Goal: Task Accomplishment & Management: Use online tool/utility

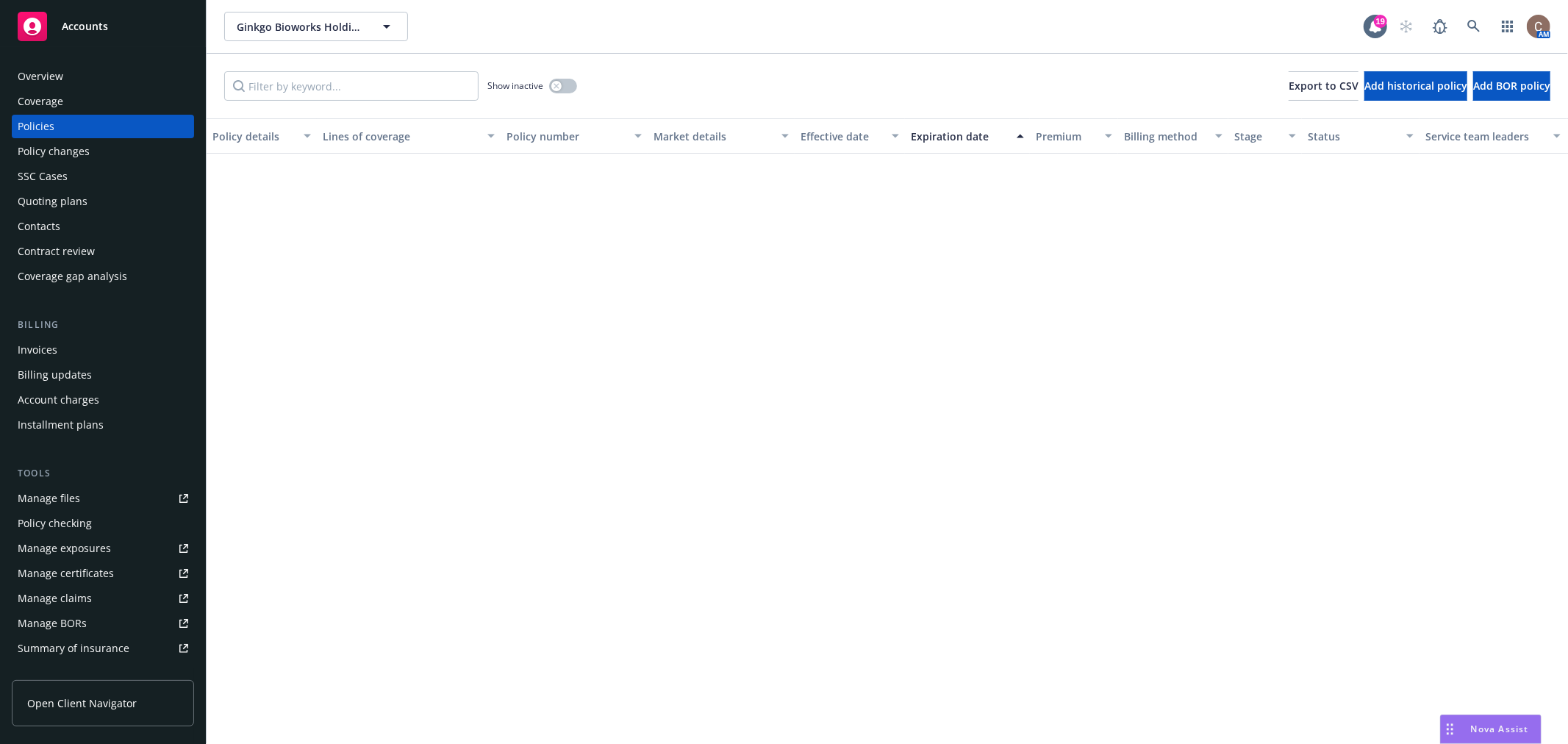
scroll to position [891, 0]
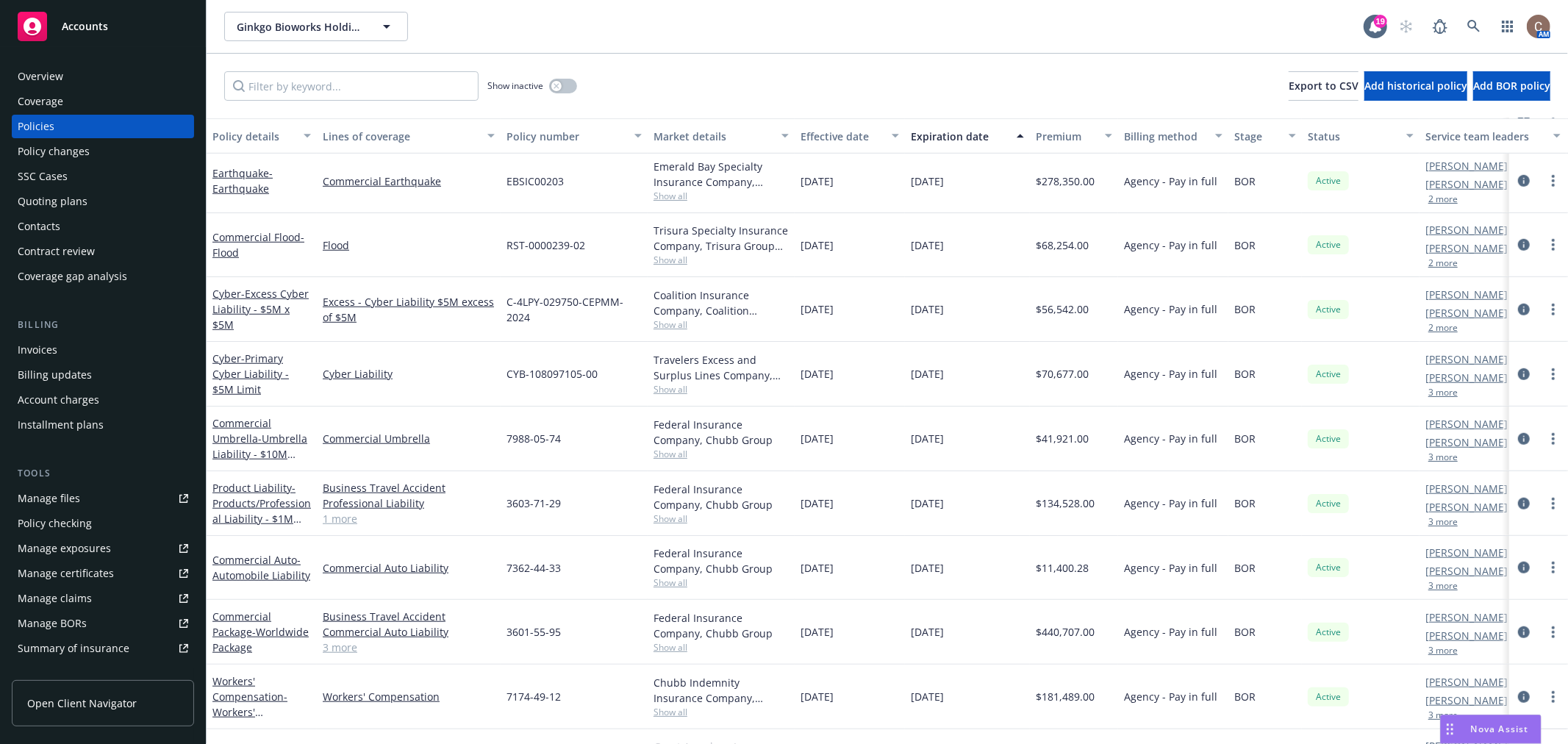
click at [132, 23] on div "Accounts" at bounding box center [103, 26] width 170 height 29
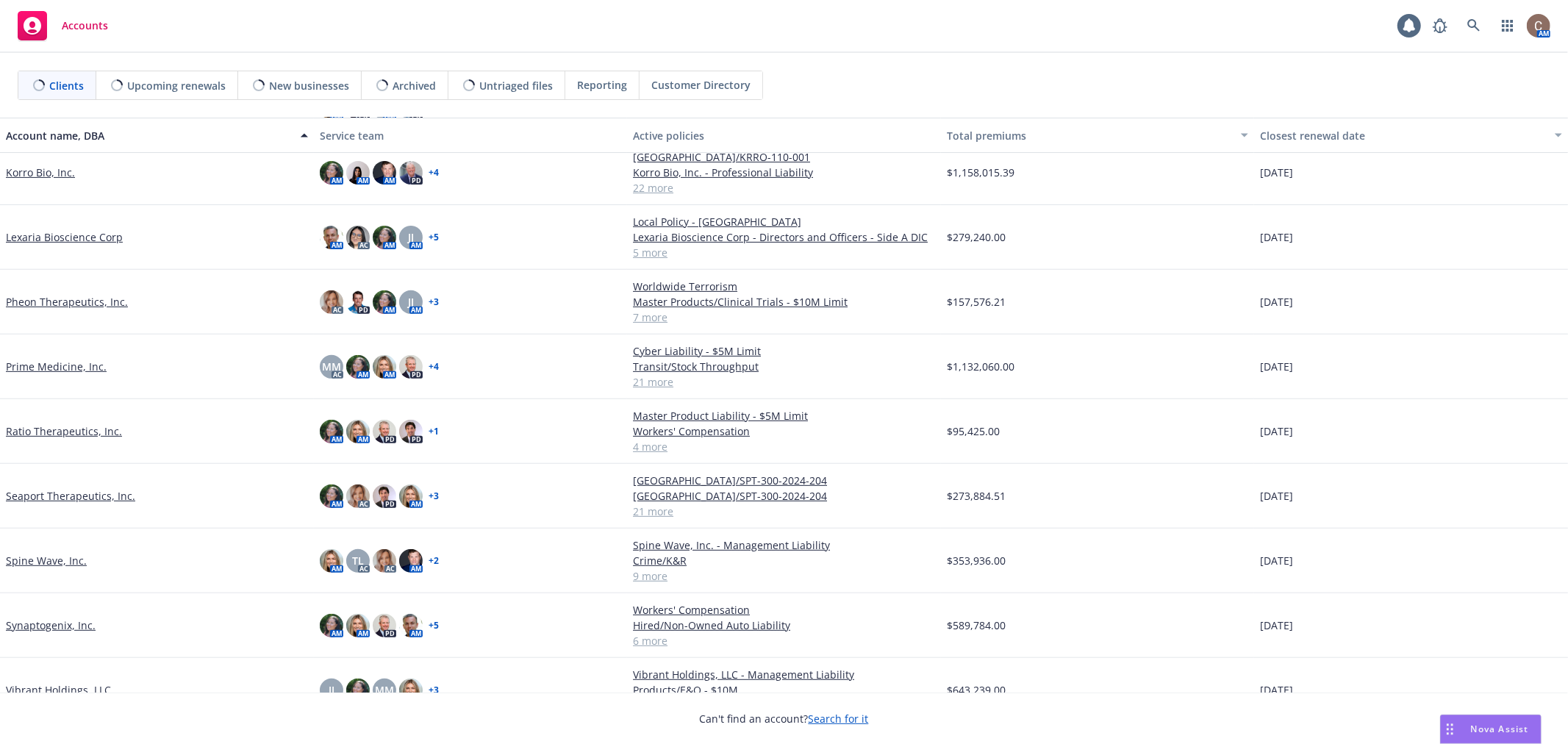
scroll to position [460, 0]
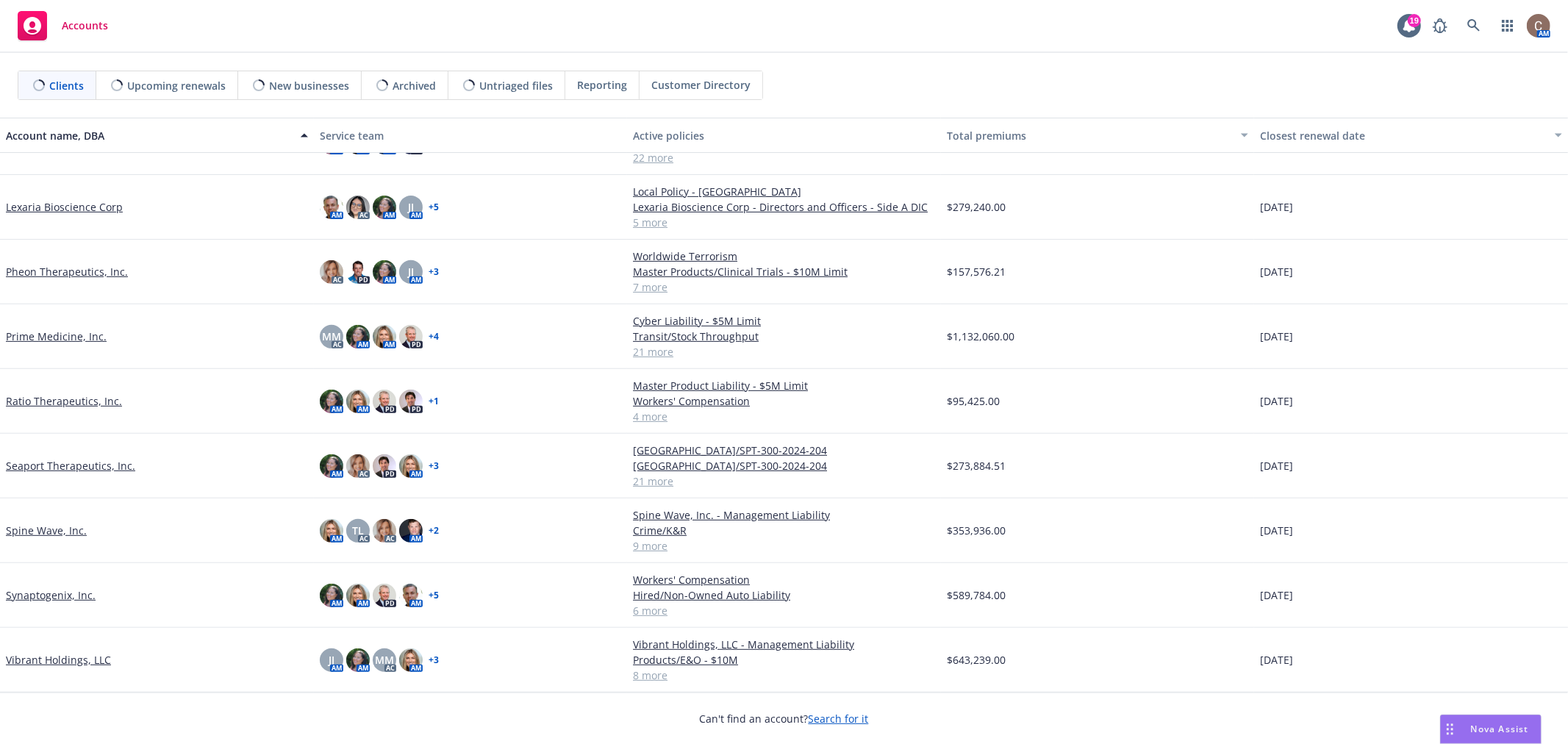
click at [73, 657] on link "Vibrant Holdings, LLC" at bounding box center [59, 659] width 105 height 15
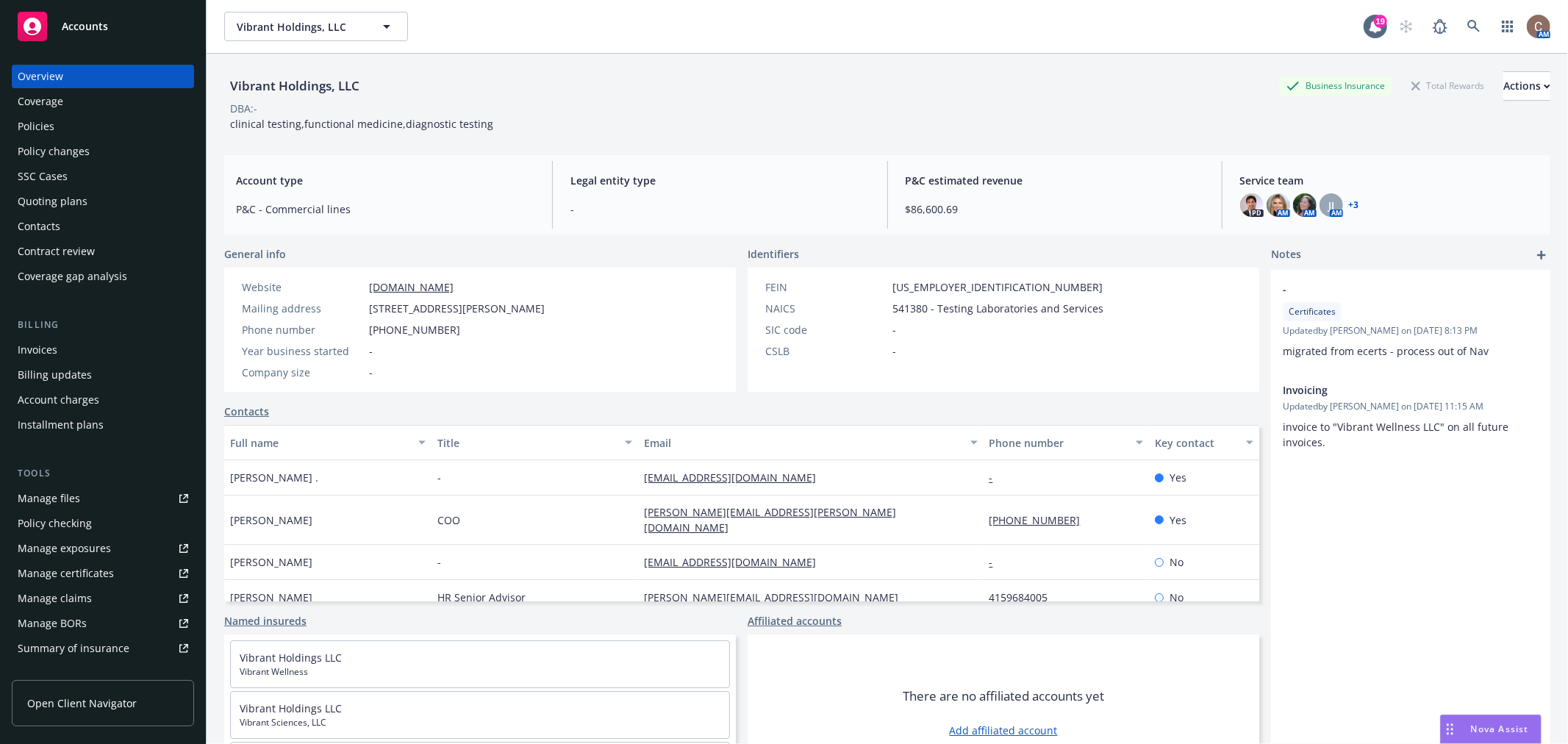
click at [81, 529] on div "Policy checking" at bounding box center [54, 523] width 74 height 23
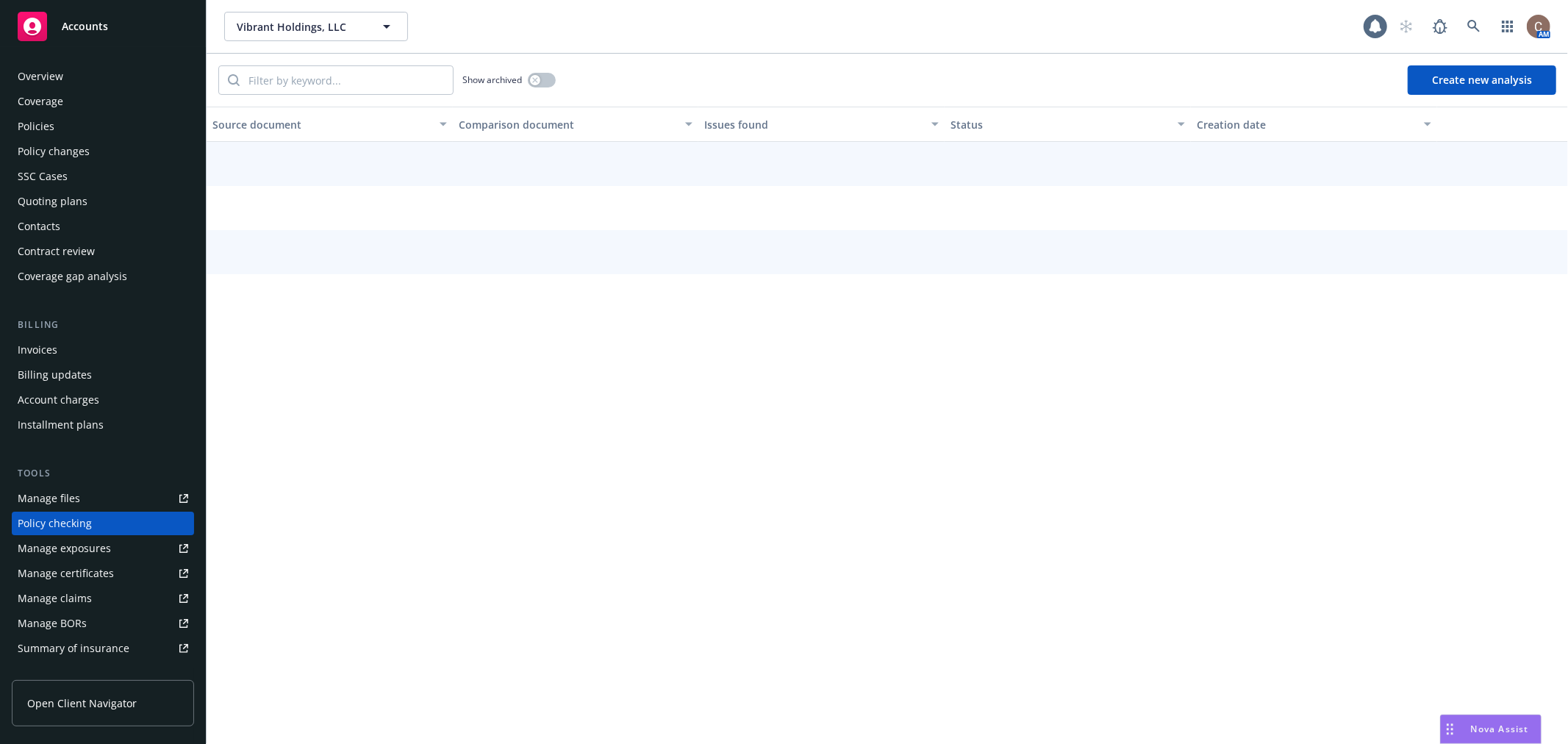
scroll to position [128, 0]
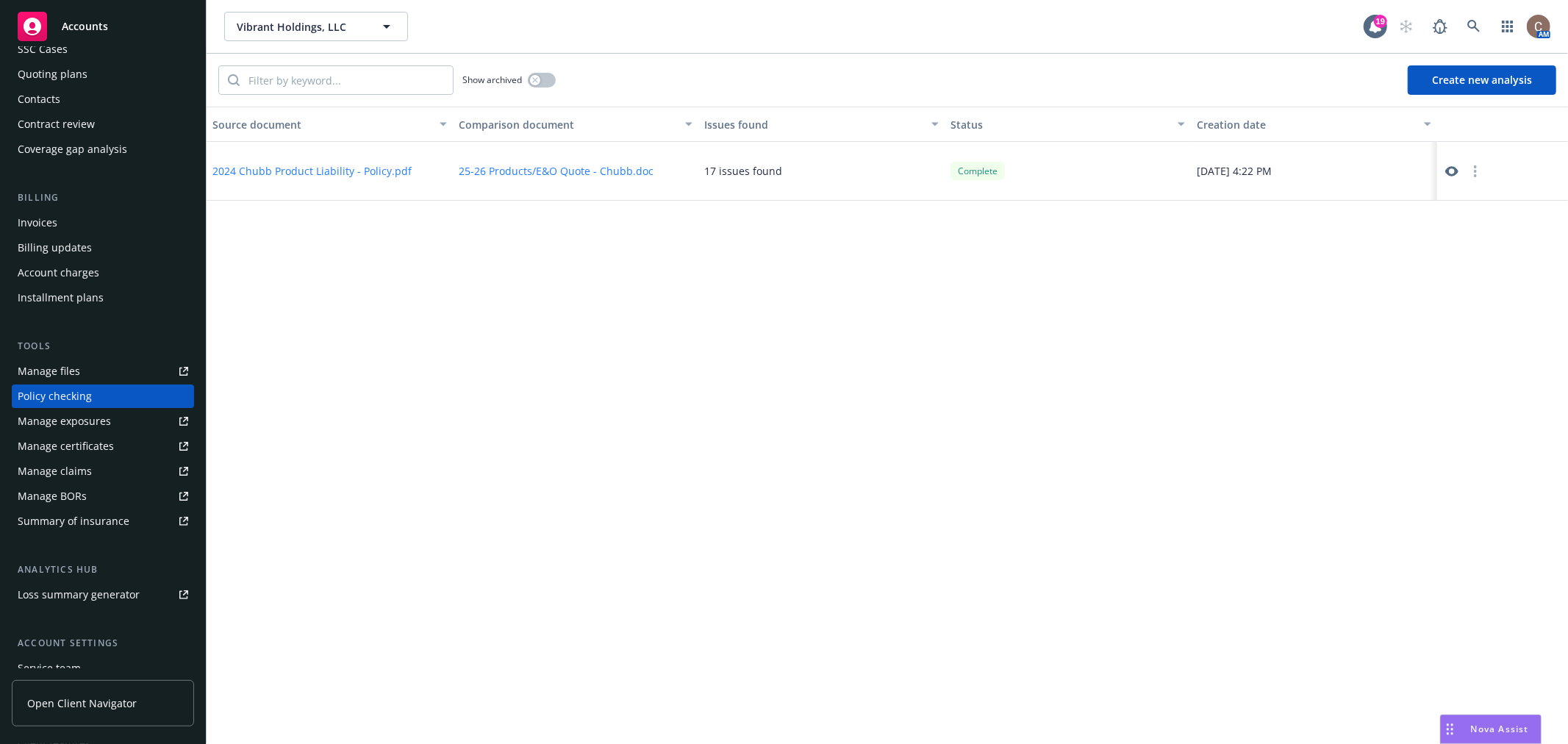
click at [1463, 73] on button "Create new analysis" at bounding box center [1481, 79] width 148 height 29
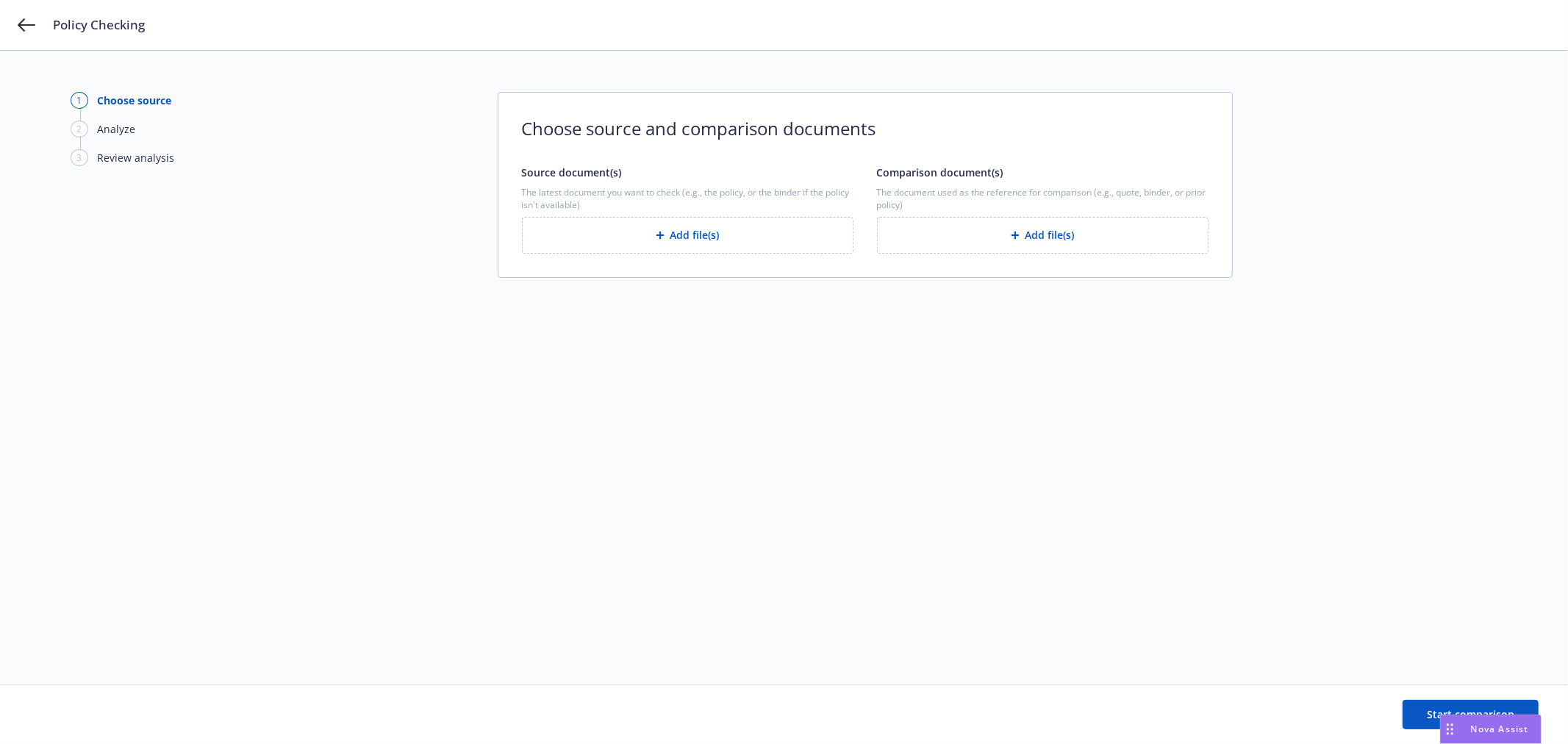
click at [645, 244] on button "Add file(s)" at bounding box center [688, 235] width 332 height 37
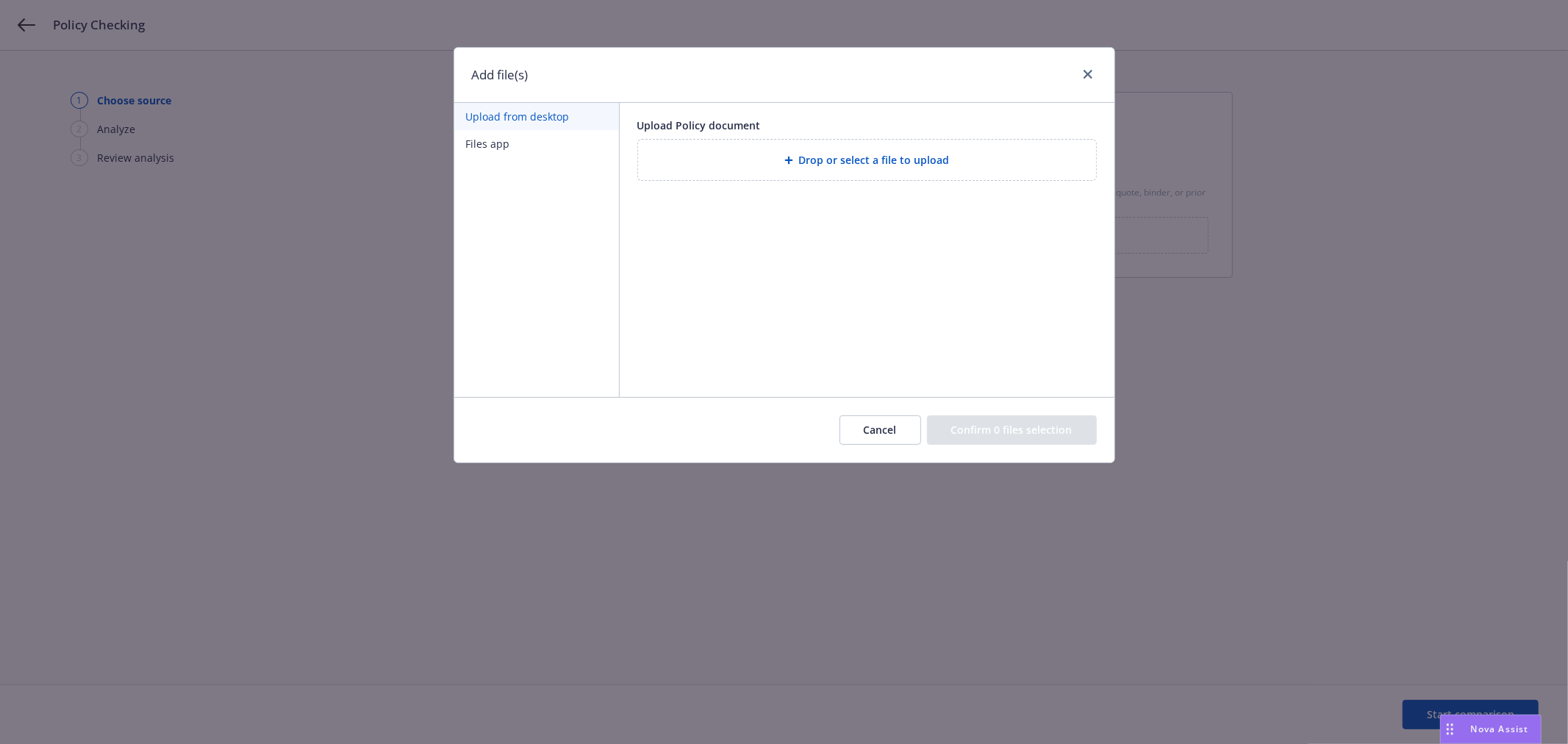
click at [533, 153] on button "Files app" at bounding box center [536, 144] width 165 height 27
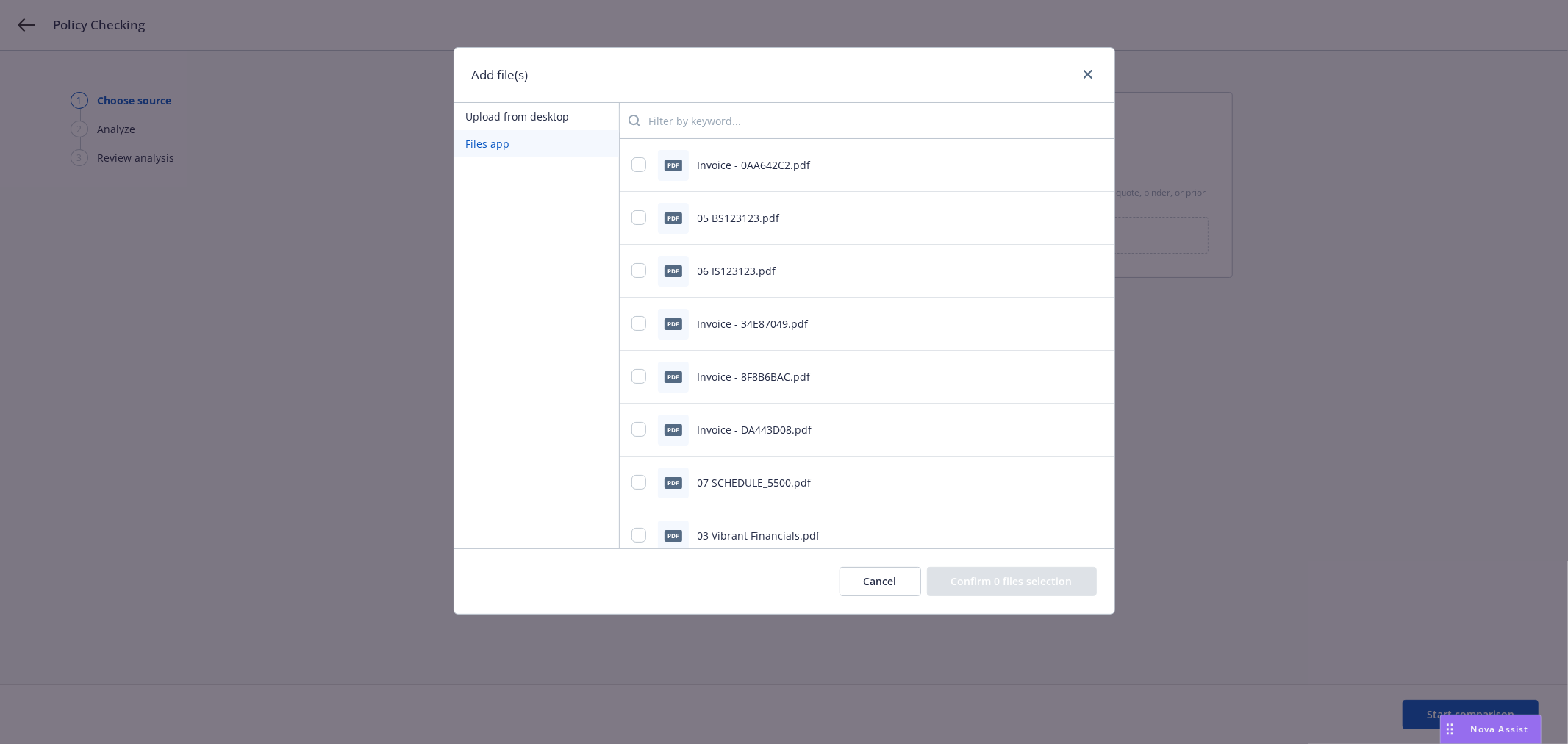
click at [730, 121] on input "search" at bounding box center [871, 120] width 462 height 29
type input "cyber"
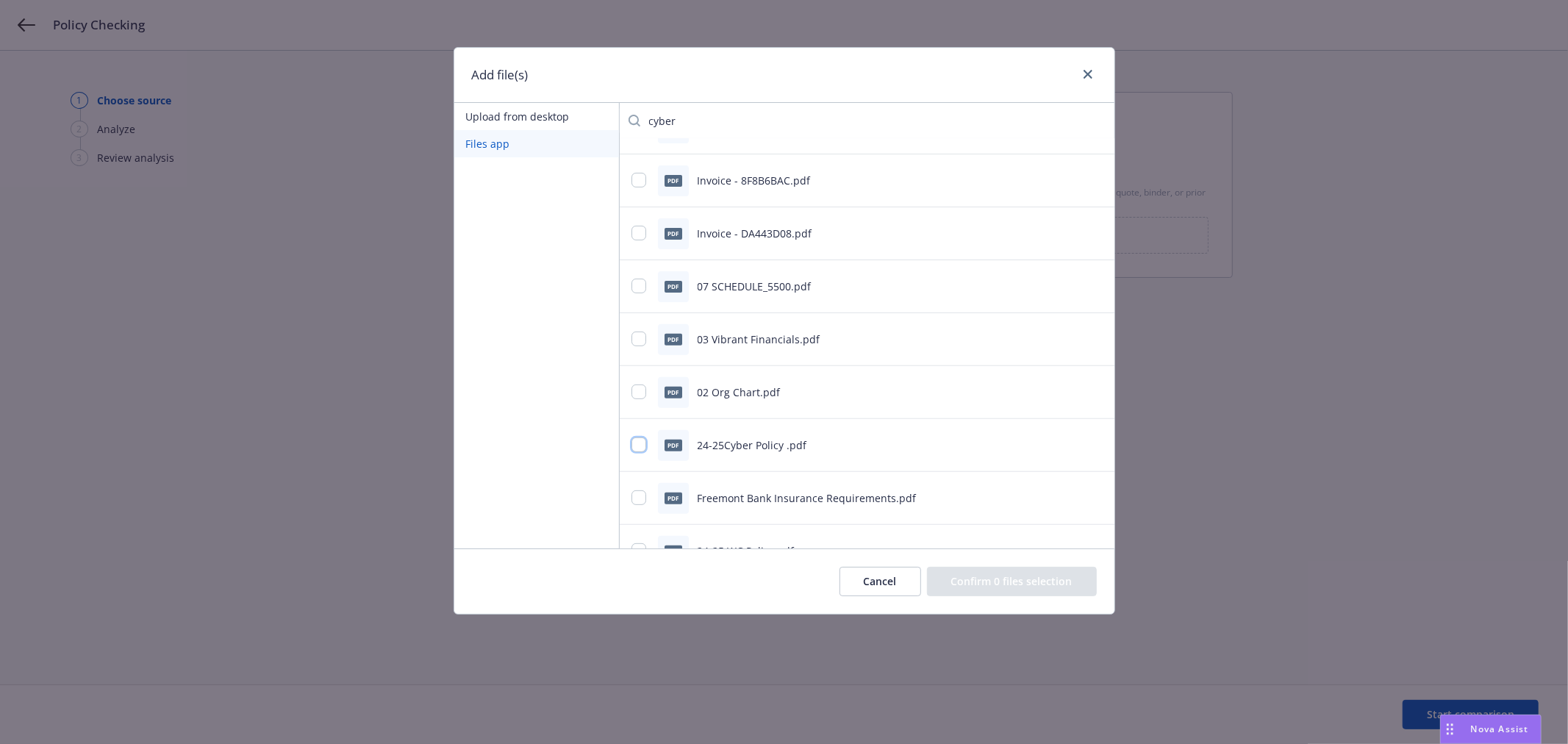
click at [636, 444] on input "checkbox" at bounding box center [639, 444] width 14 height 14
checkbox input "true"
click at [1037, 581] on button "Confirm 1 file selection" at bounding box center [1014, 581] width 165 height 29
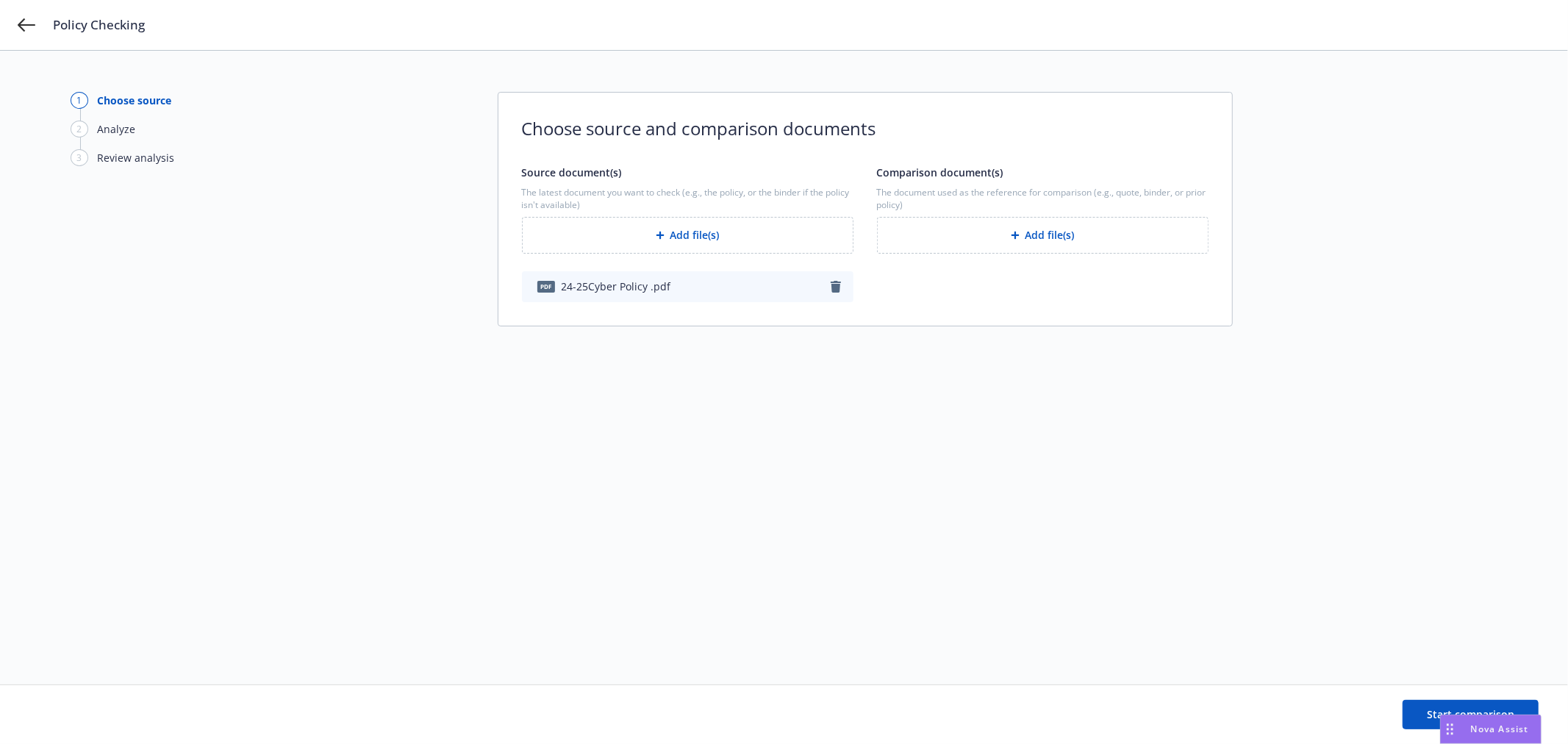
click at [1008, 226] on button "Add file(s)" at bounding box center [1043, 235] width 332 height 37
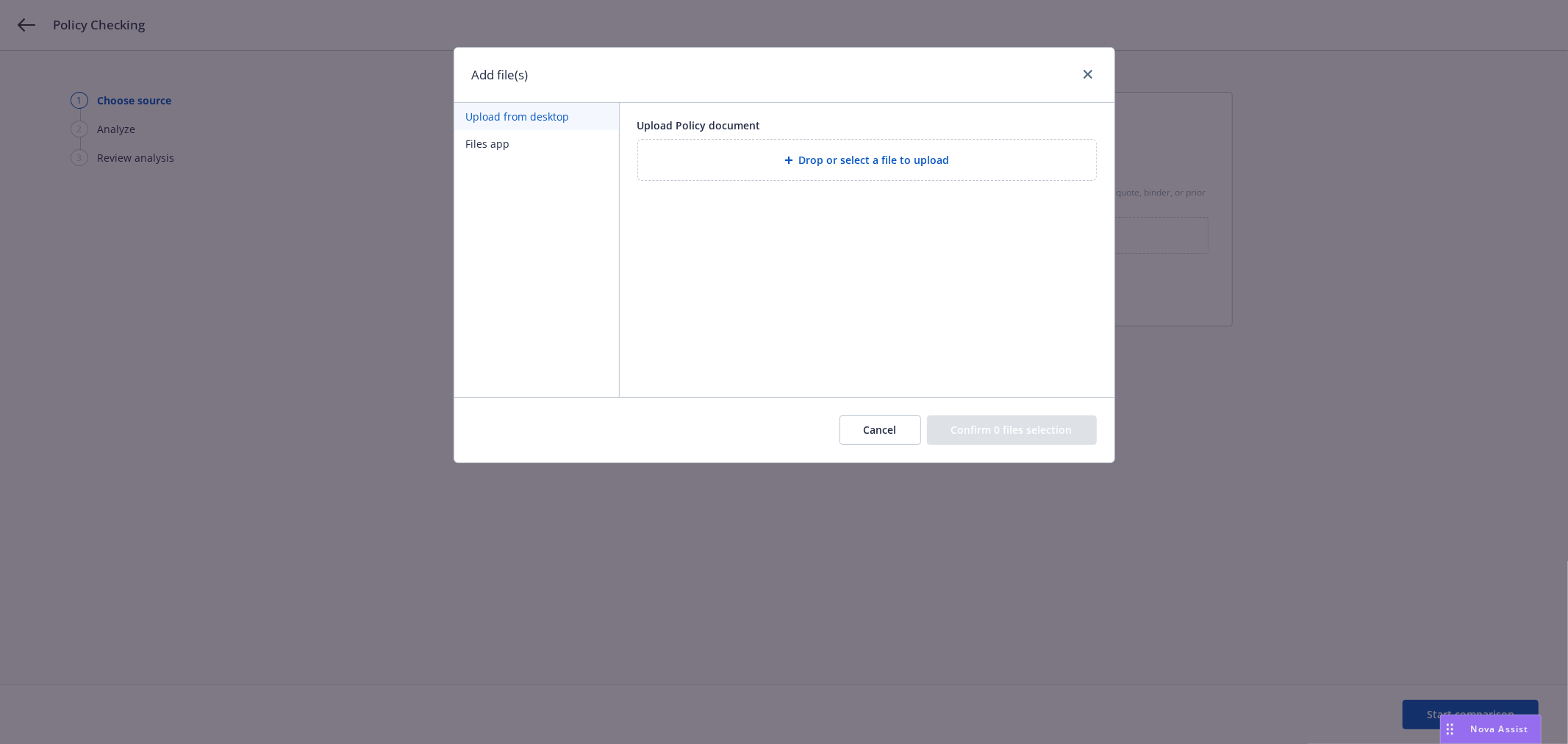
click at [495, 144] on button "Files app" at bounding box center [536, 144] width 165 height 27
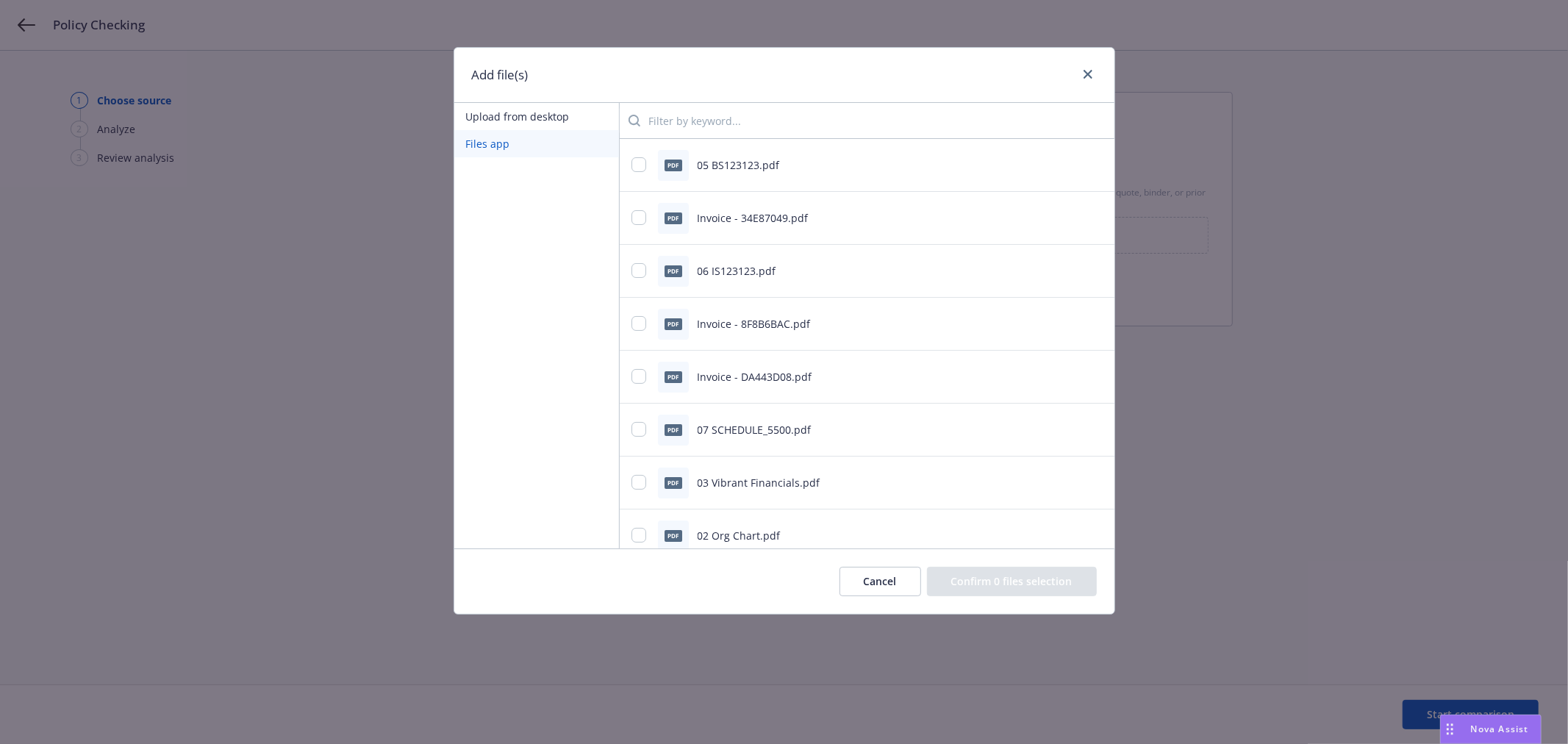
scroll to position [81, 0]
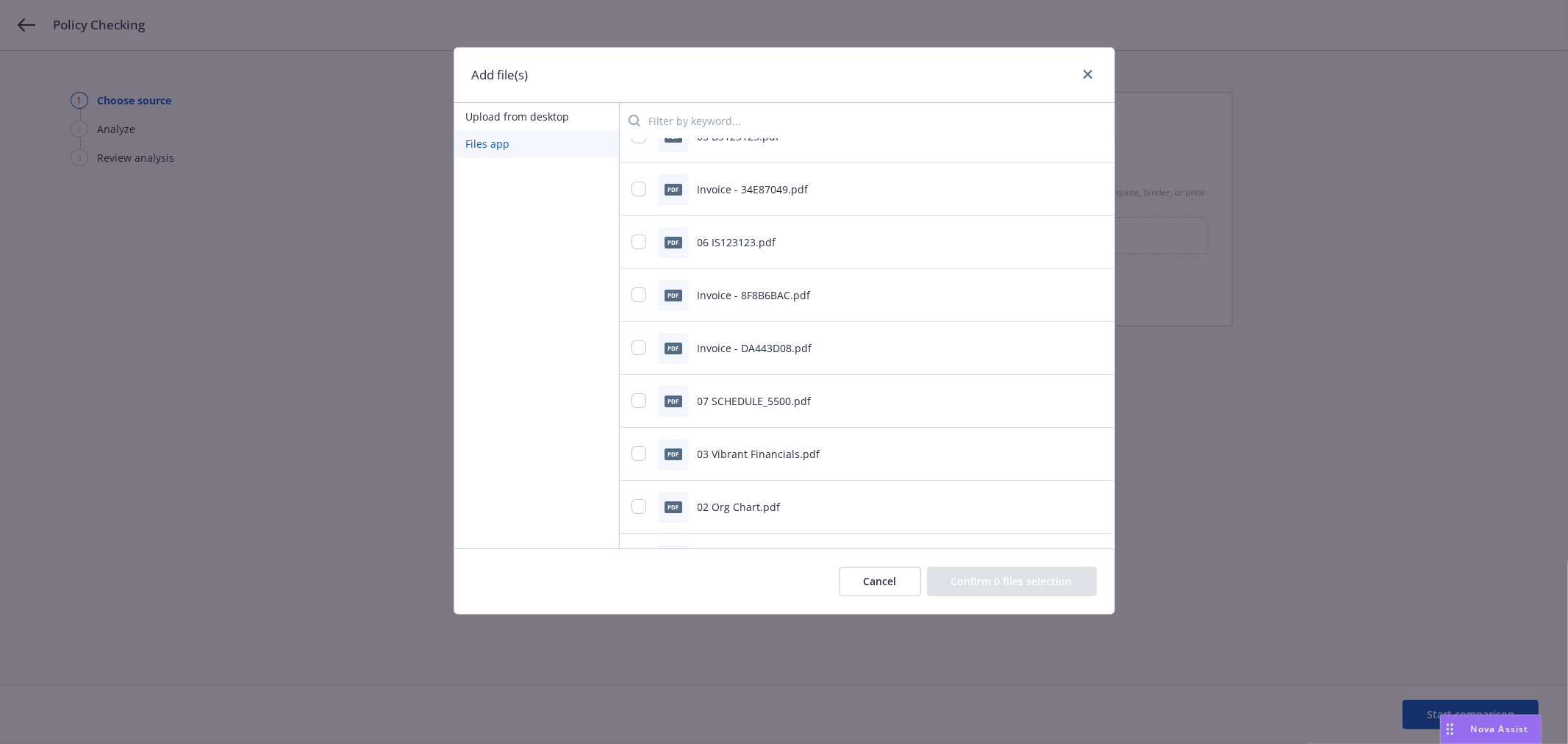
click at [695, 119] on input "search" at bounding box center [871, 120] width 462 height 29
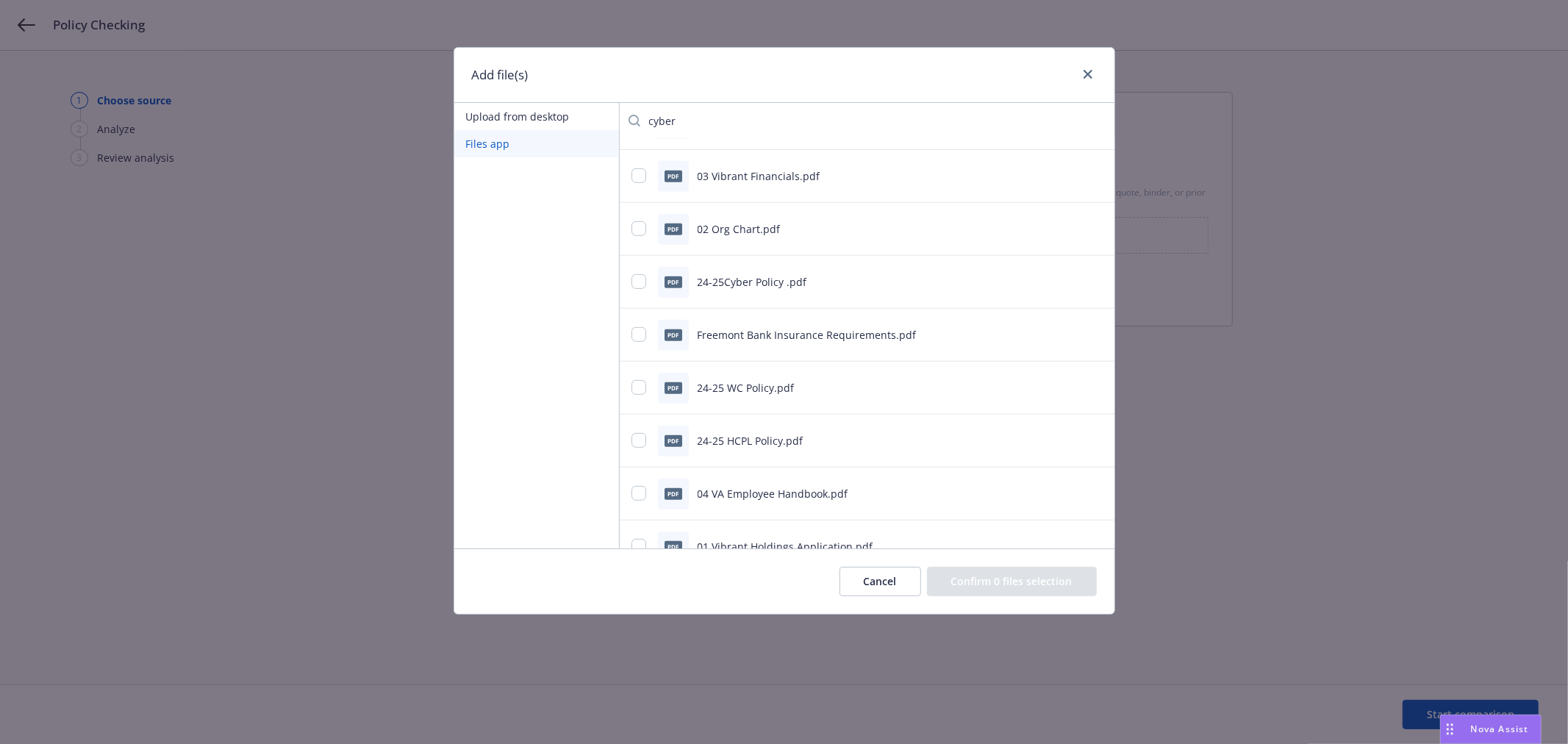
scroll to position [0, 0]
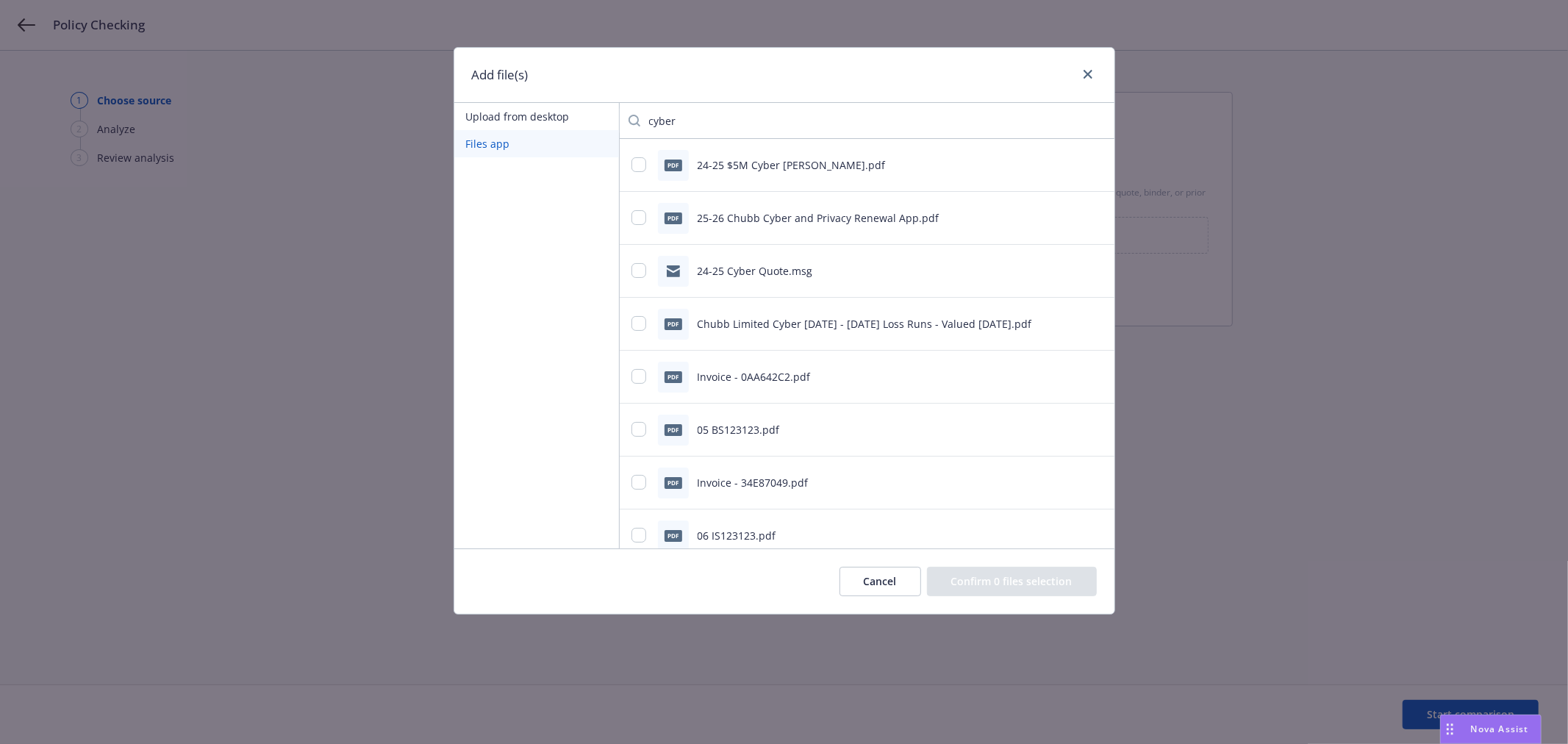
click at [805, 126] on input "cyber" at bounding box center [871, 120] width 462 height 29
type input "cyber quote"
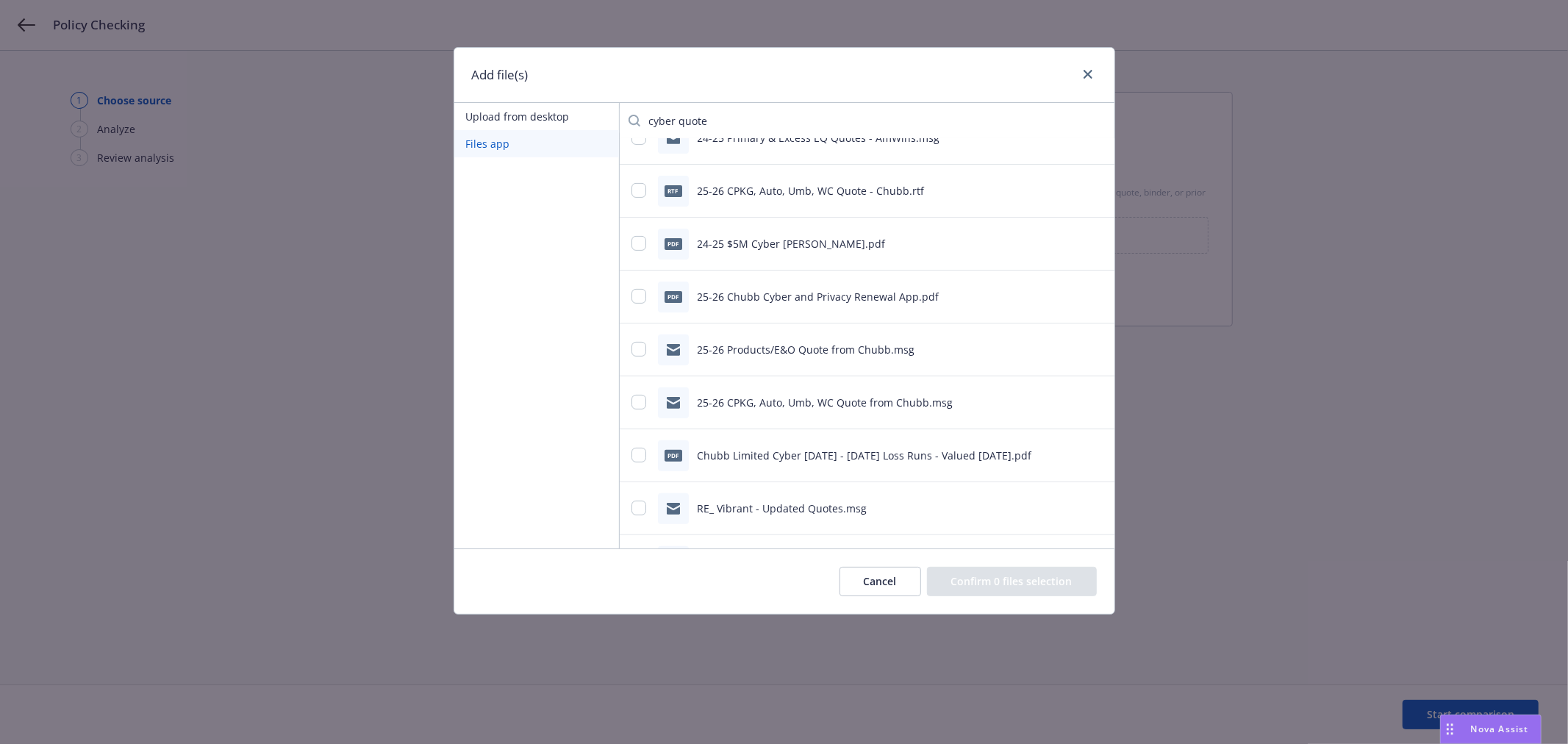
scroll to position [408, 0]
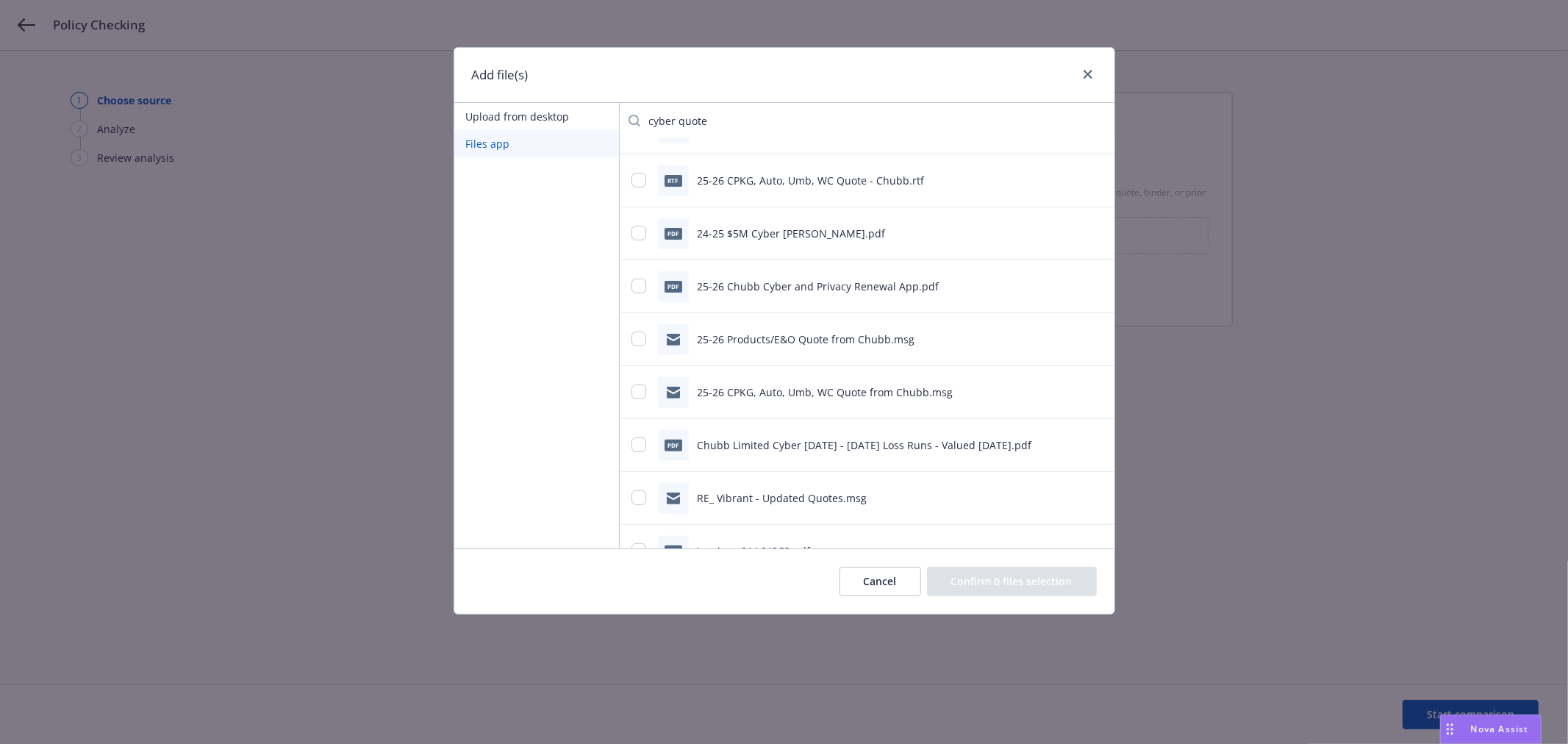
click at [887, 587] on button "Cancel" at bounding box center [879, 581] width 81 height 29
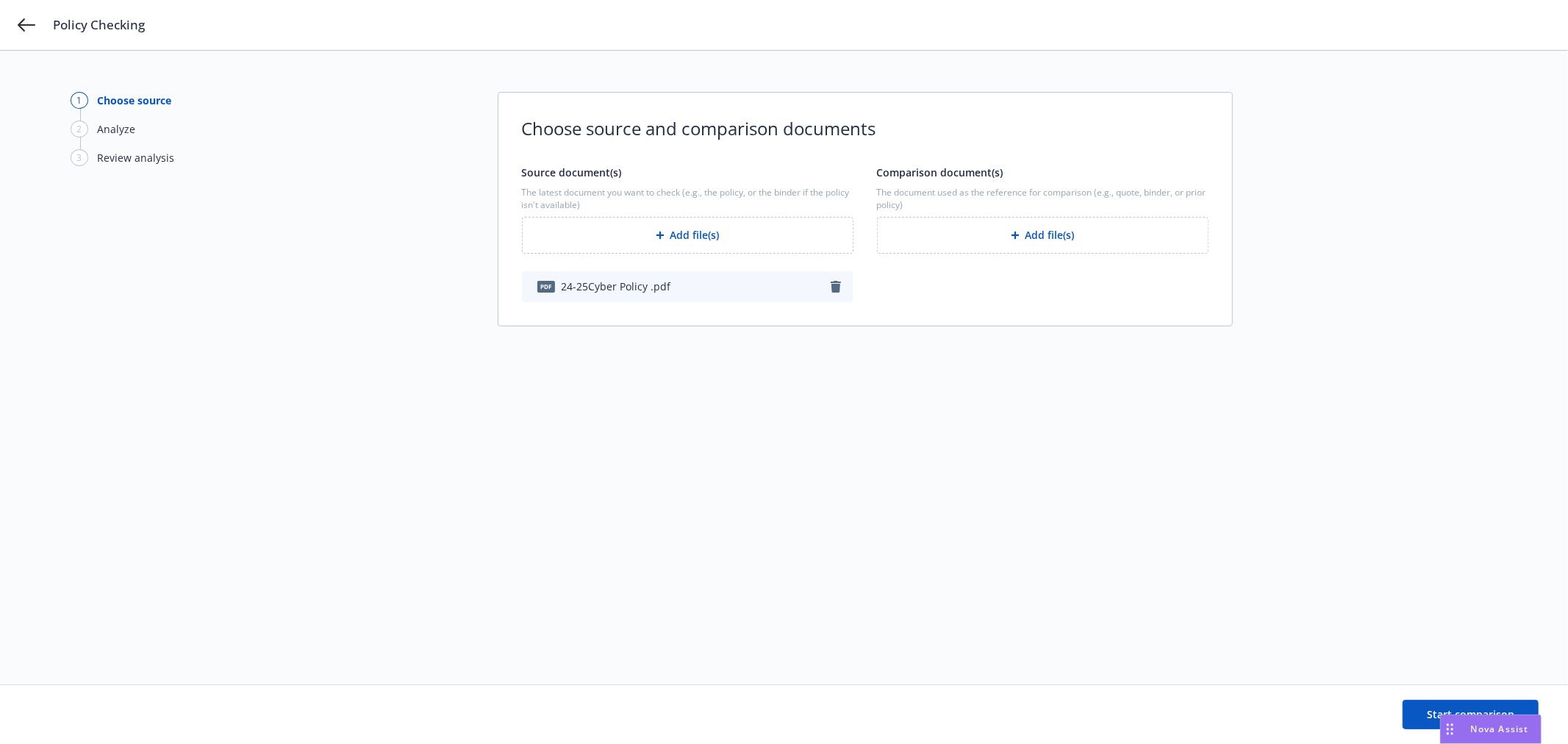
click at [1042, 232] on button "Add file(s)" at bounding box center [1043, 235] width 332 height 37
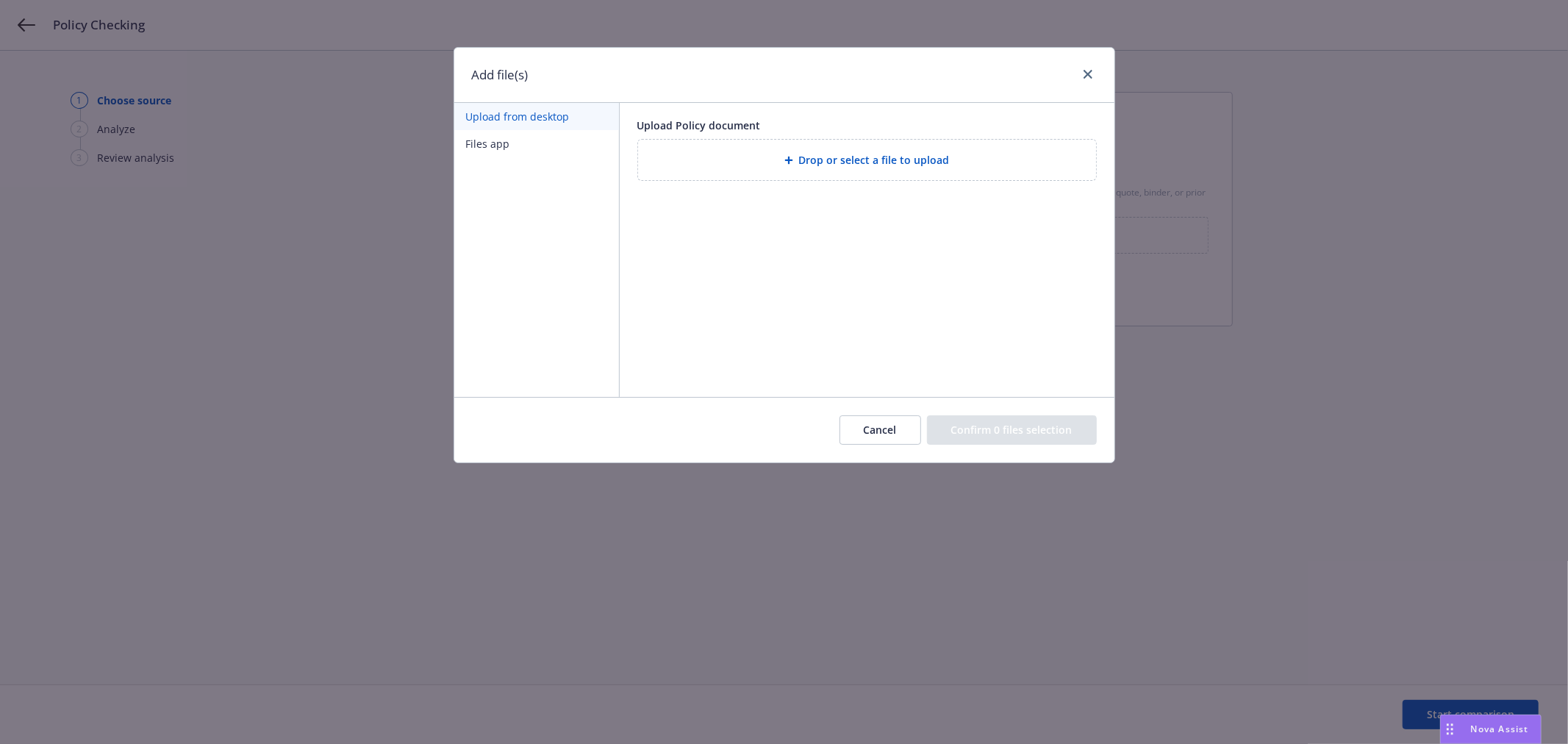
click at [853, 155] on span "Drop or select a file to upload" at bounding box center [874, 160] width 151 height 15
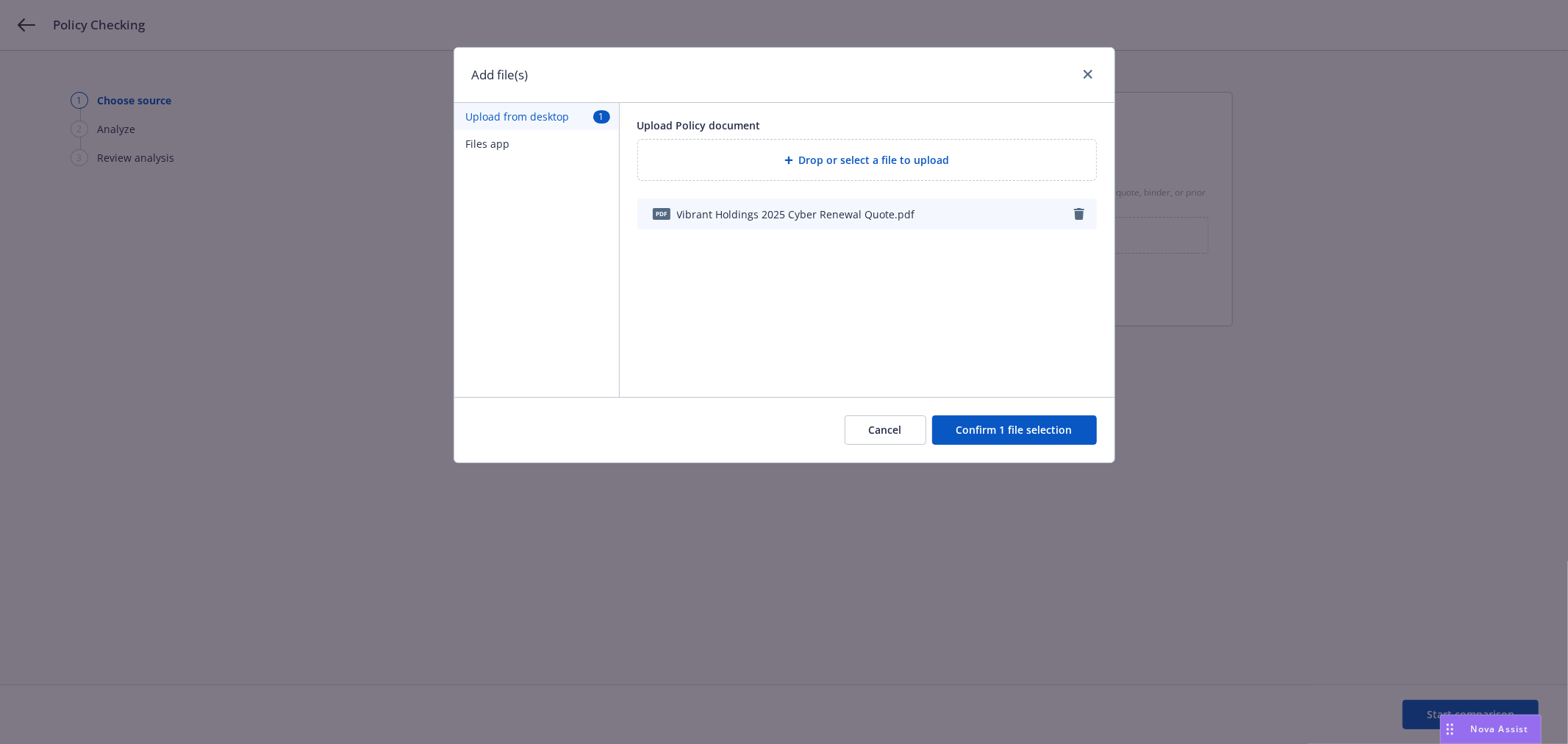
click at [1034, 429] on button "Confirm 1 file selection" at bounding box center [1014, 430] width 165 height 29
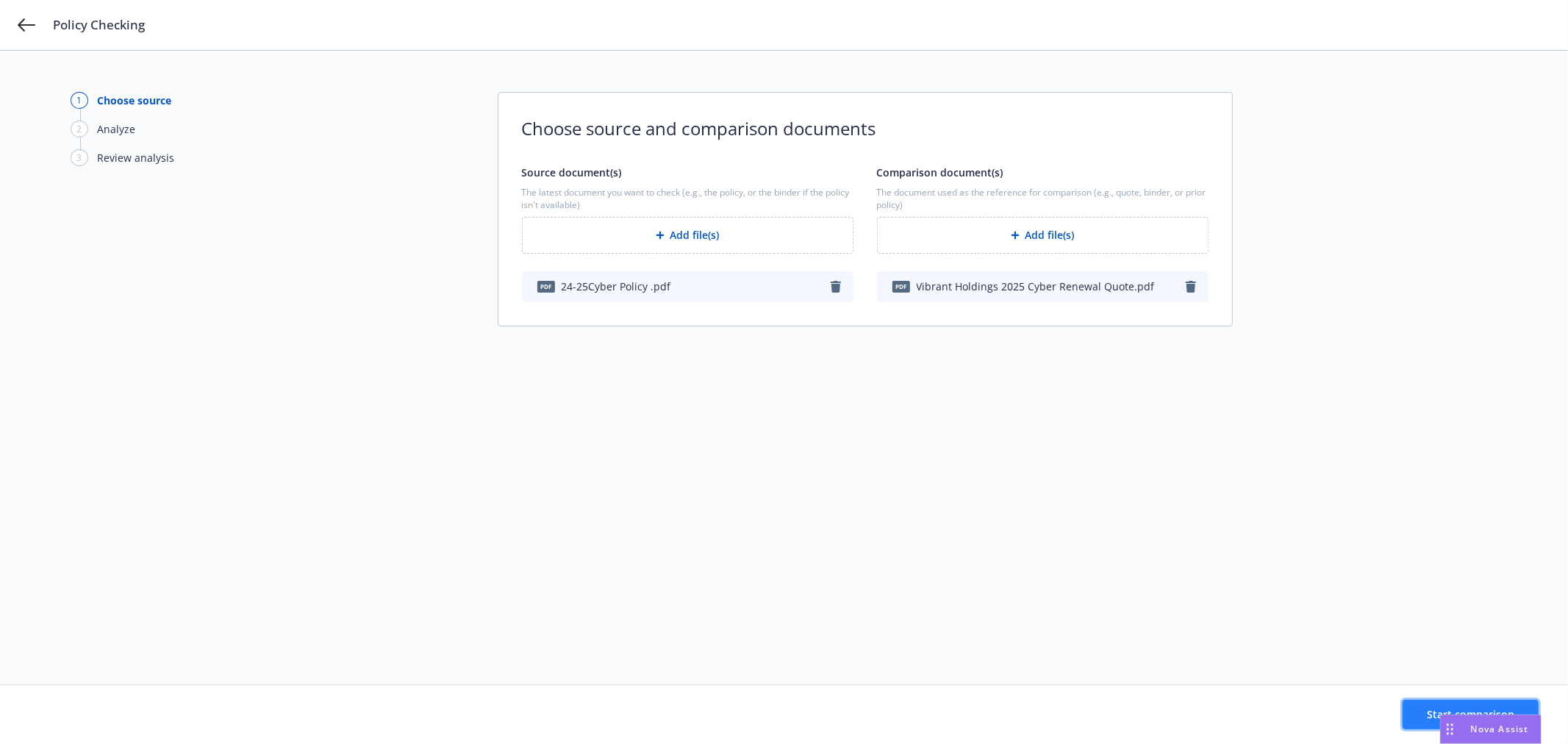
click at [1420, 704] on button "Start comparison" at bounding box center [1470, 714] width 136 height 29
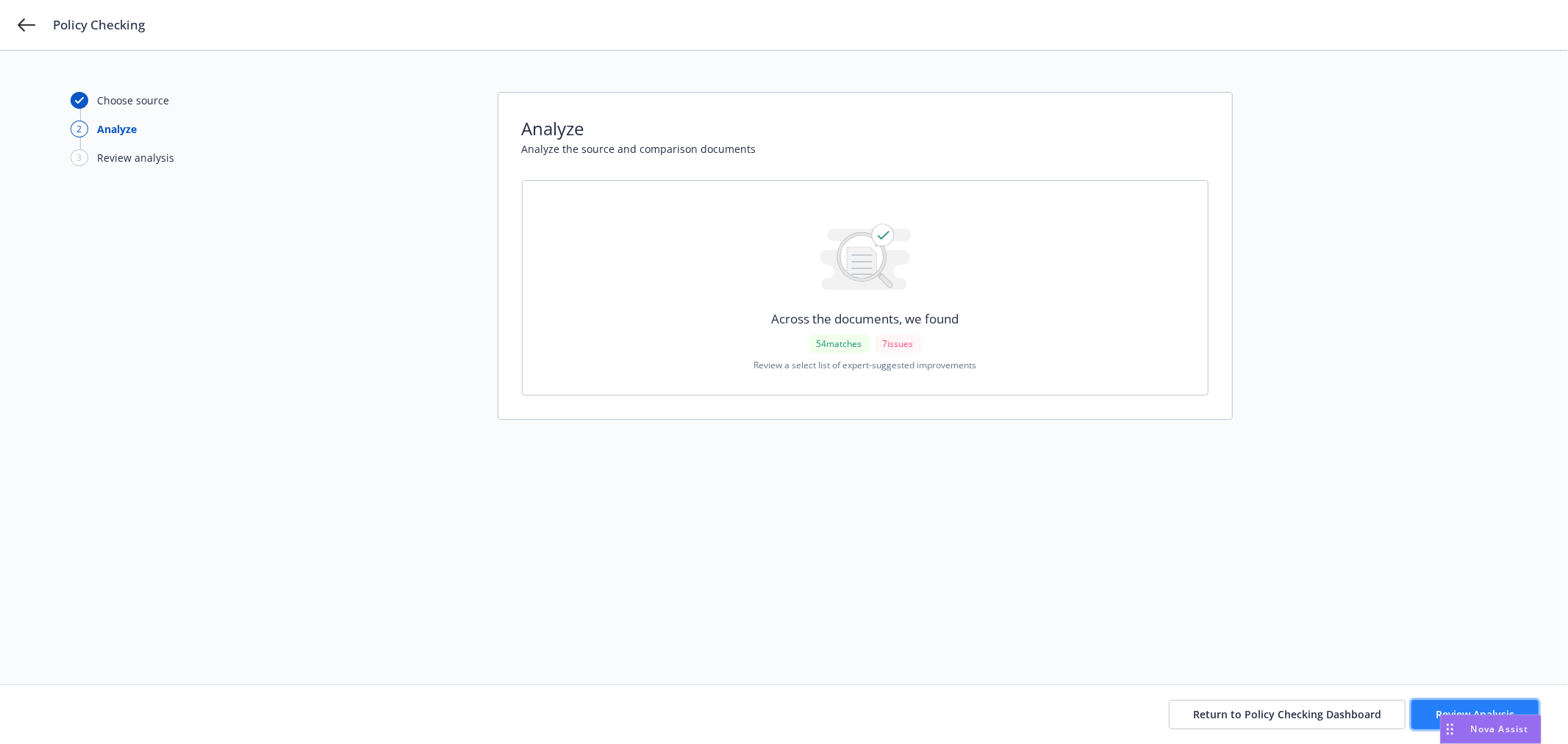
click at [1476, 707] on span "Review Analysis" at bounding box center [1474, 715] width 78 height 14
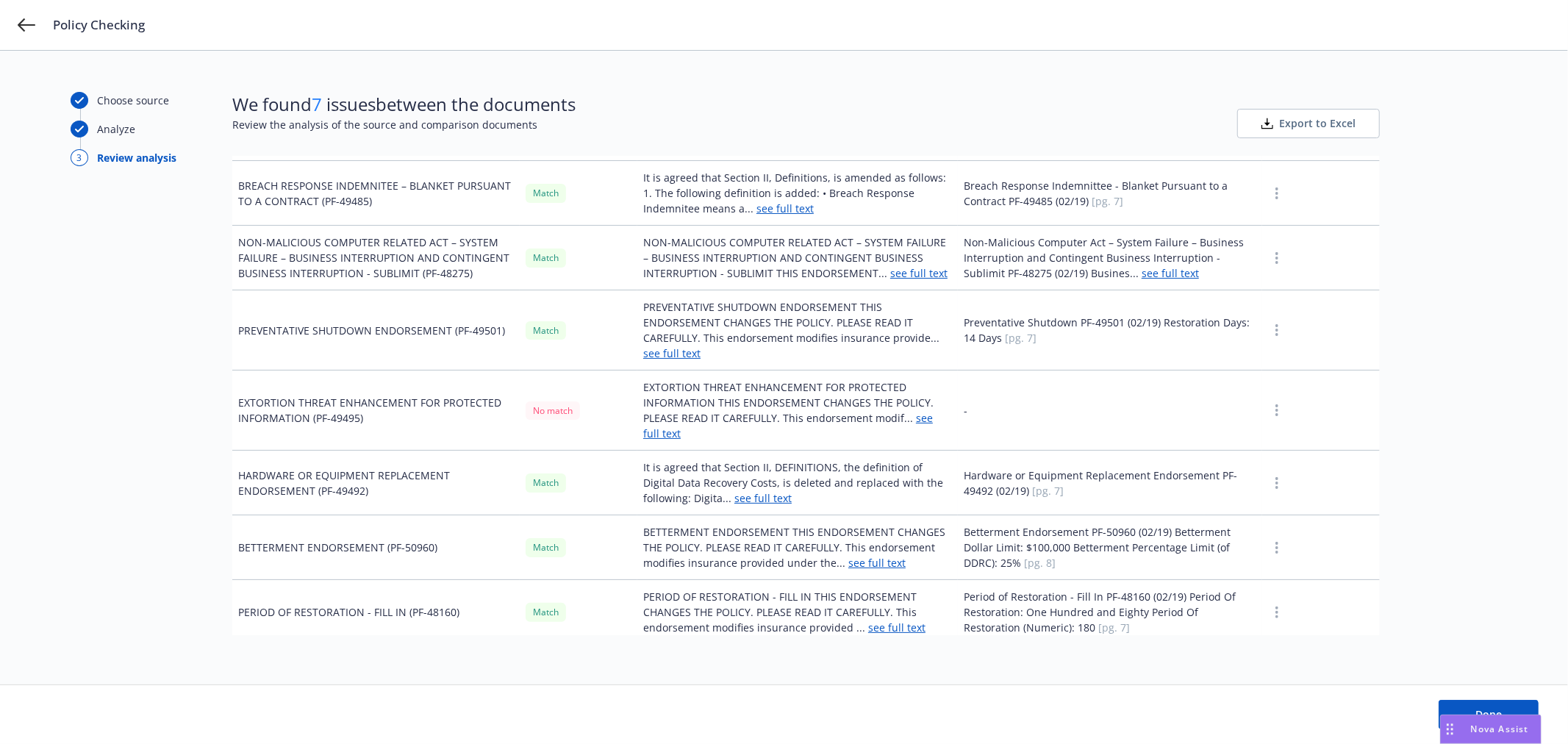
scroll to position [1797, 0]
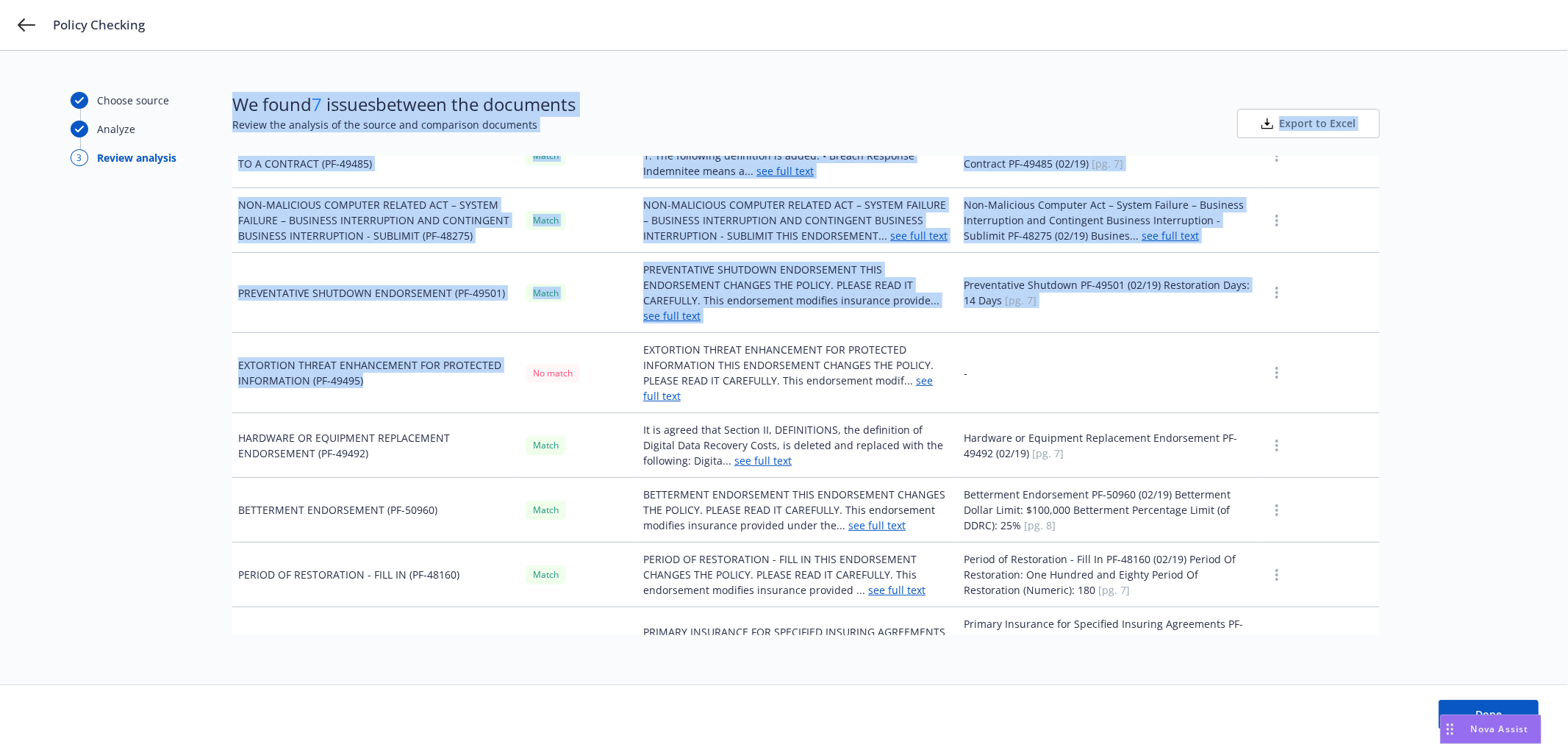
drag, startPoint x: 400, startPoint y: 398, endPoint x: 198, endPoint y: 369, distance: 204.1
click at [198, 369] on div "Choose source Analyze 3 Review analysis We found 7 issues between the documents…" at bounding box center [783, 368] width 1426 height 551
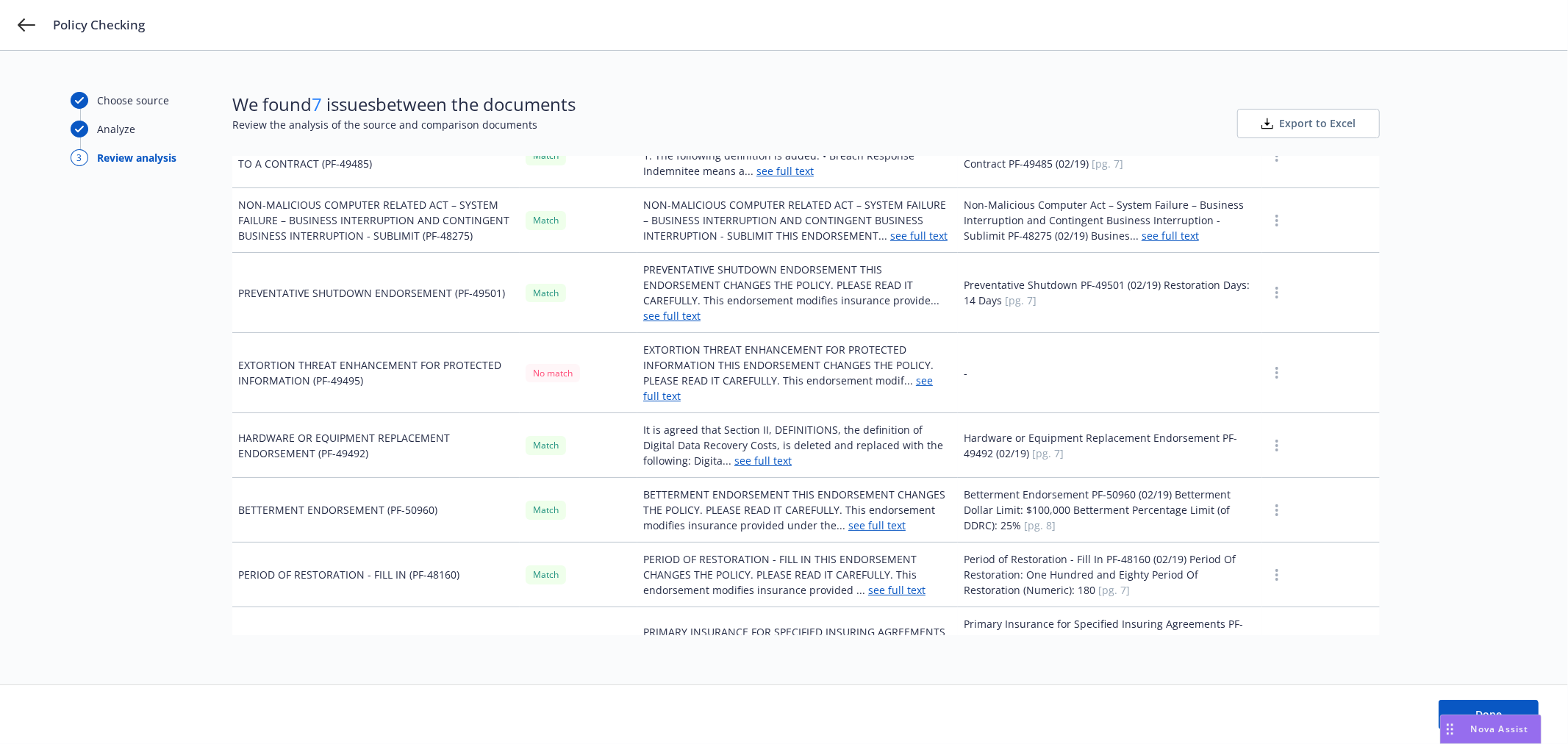
click at [827, 404] on td "EXTORTION THREAT ENHANCEMENT FOR PROTECTED INFORMATION THIS ENDORSEMENT CHANGES…" at bounding box center [796, 373] width 320 height 80
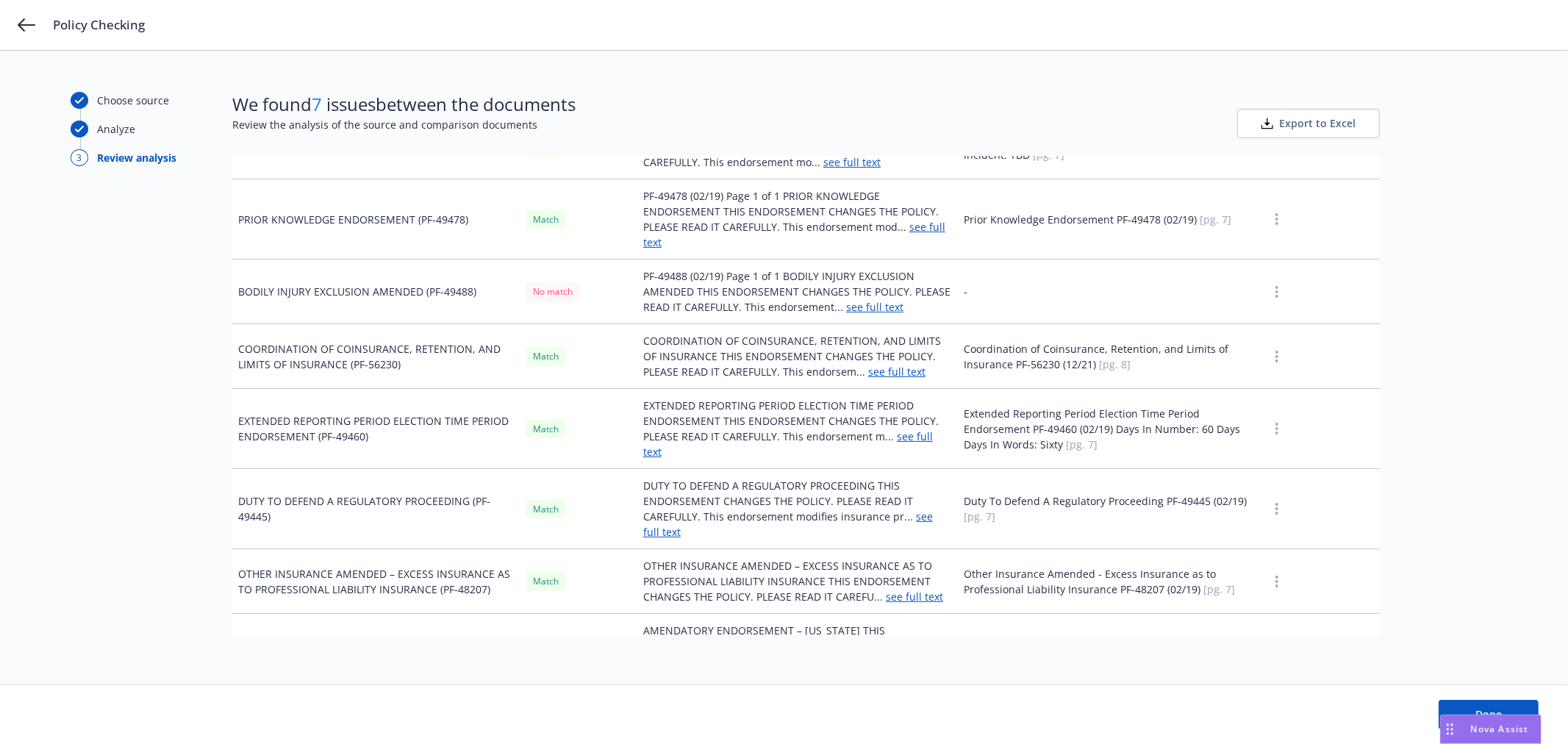
scroll to position [2695, 0]
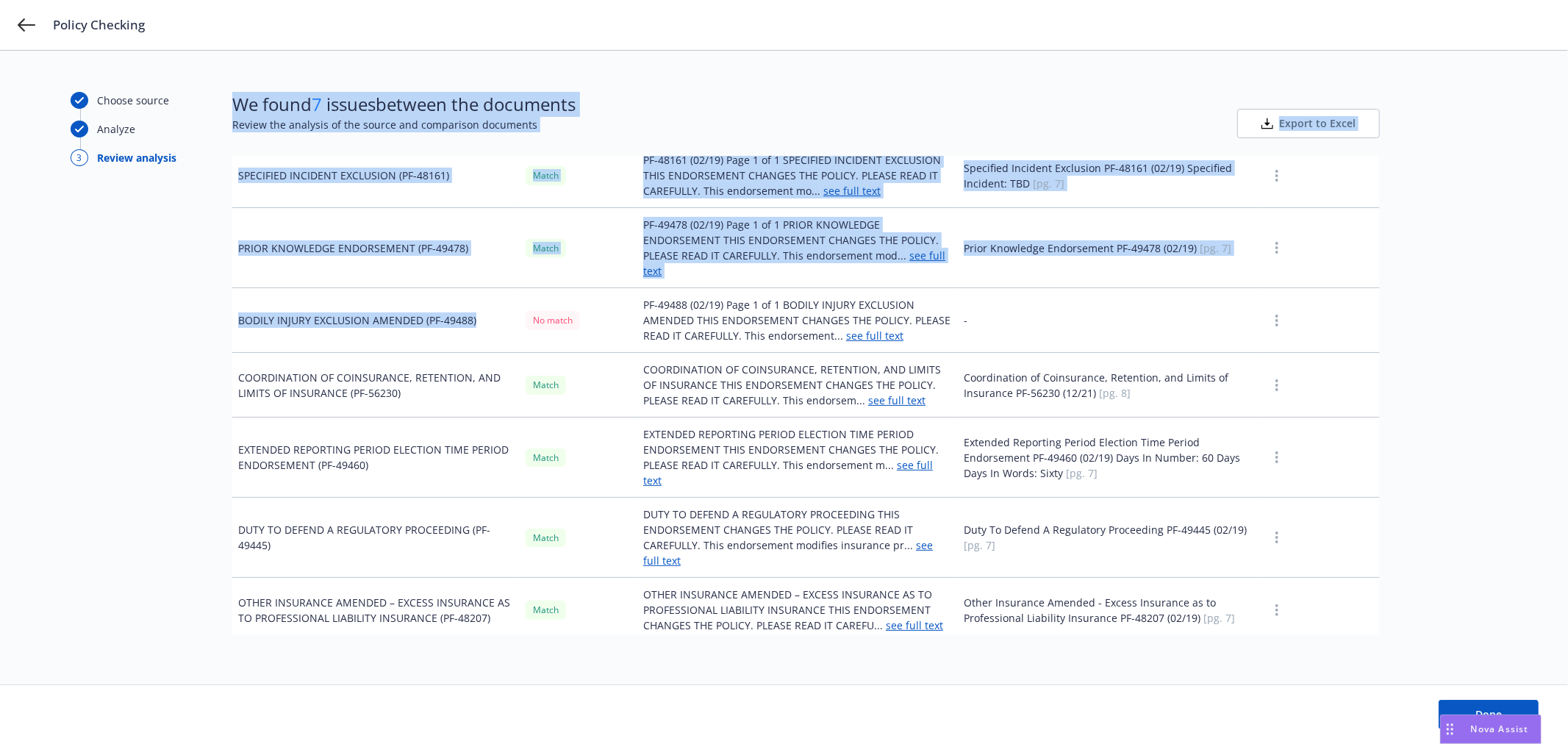
drag, startPoint x: 490, startPoint y: 302, endPoint x: 186, endPoint y: 299, distance: 304.0
click at [186, 299] on div "Choose source Analyze 3 Review analysis We found 7 issues between the documents…" at bounding box center [783, 368] width 1426 height 551
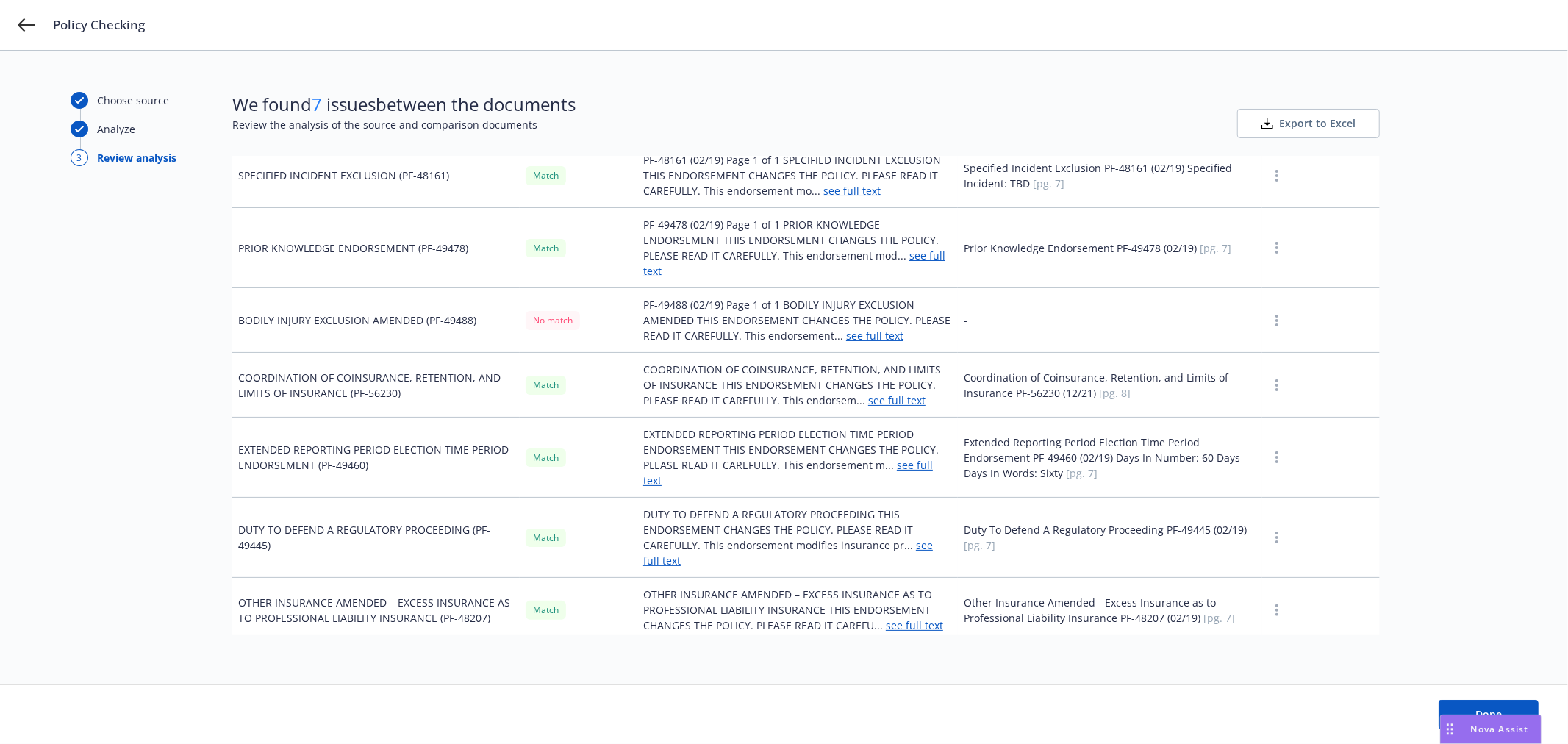
click at [134, 304] on div "Choose source Analyze 3 Review analysis" at bounding box center [151, 368] width 161 height 551
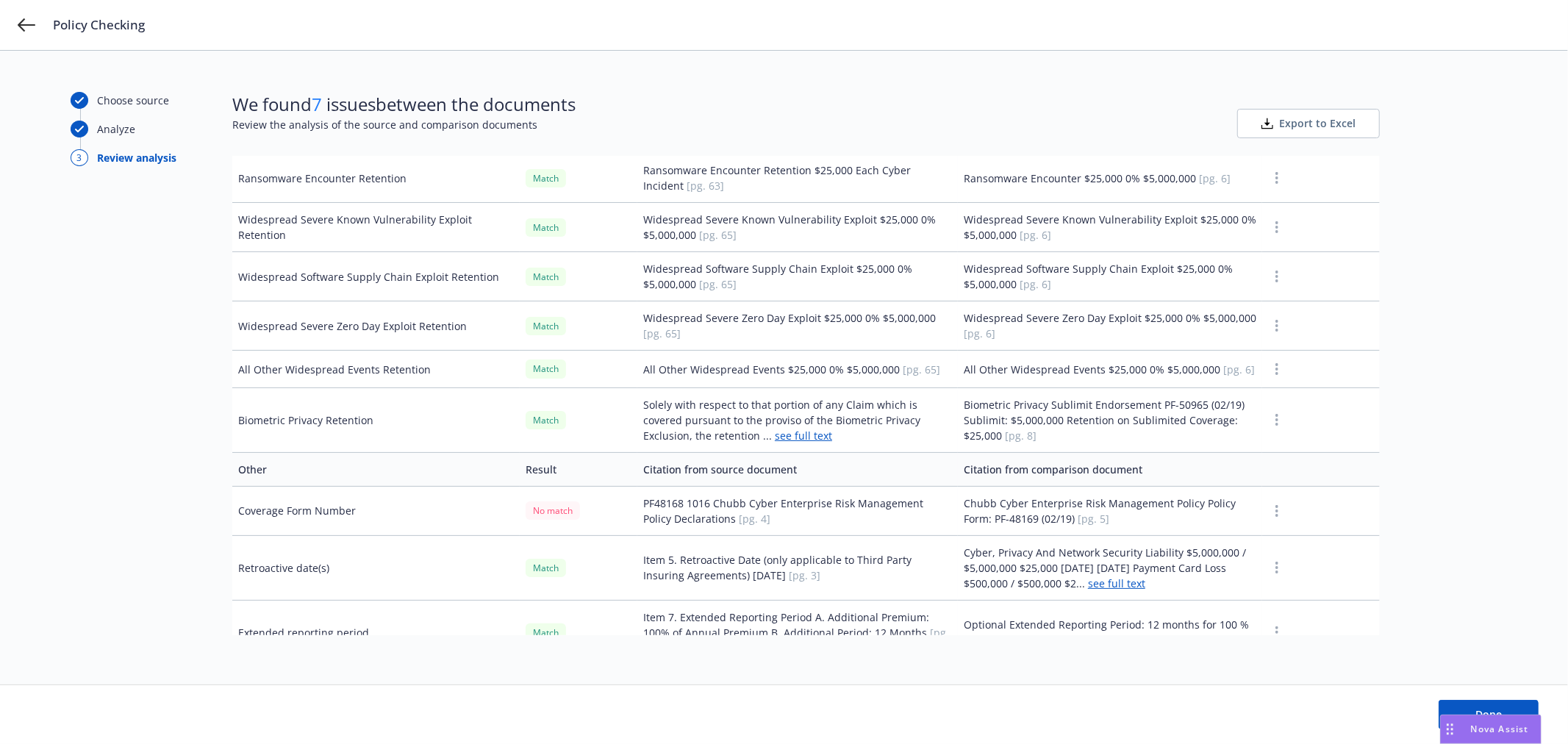
scroll to position [3002, 0]
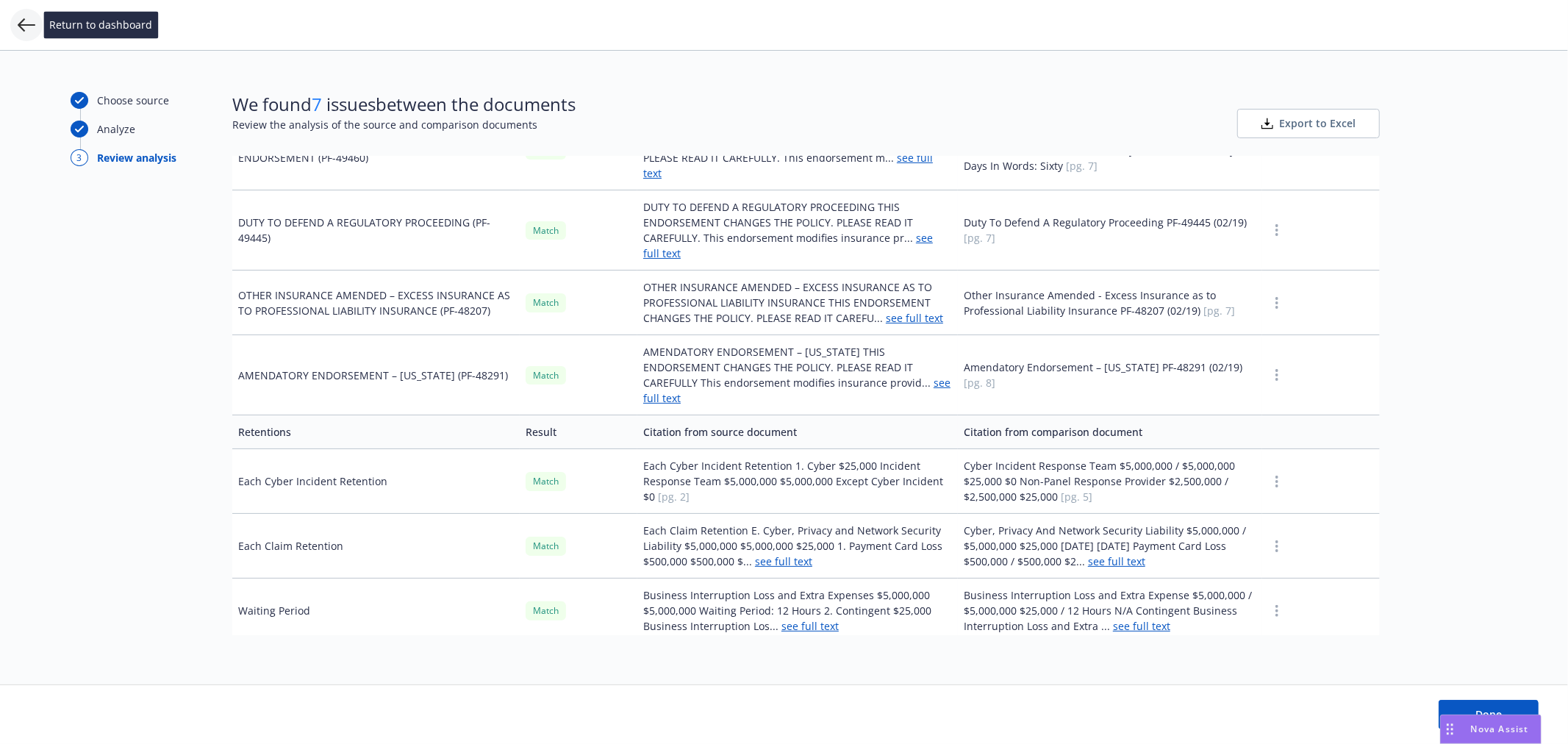
click at [29, 25] on icon at bounding box center [27, 25] width 18 height 13
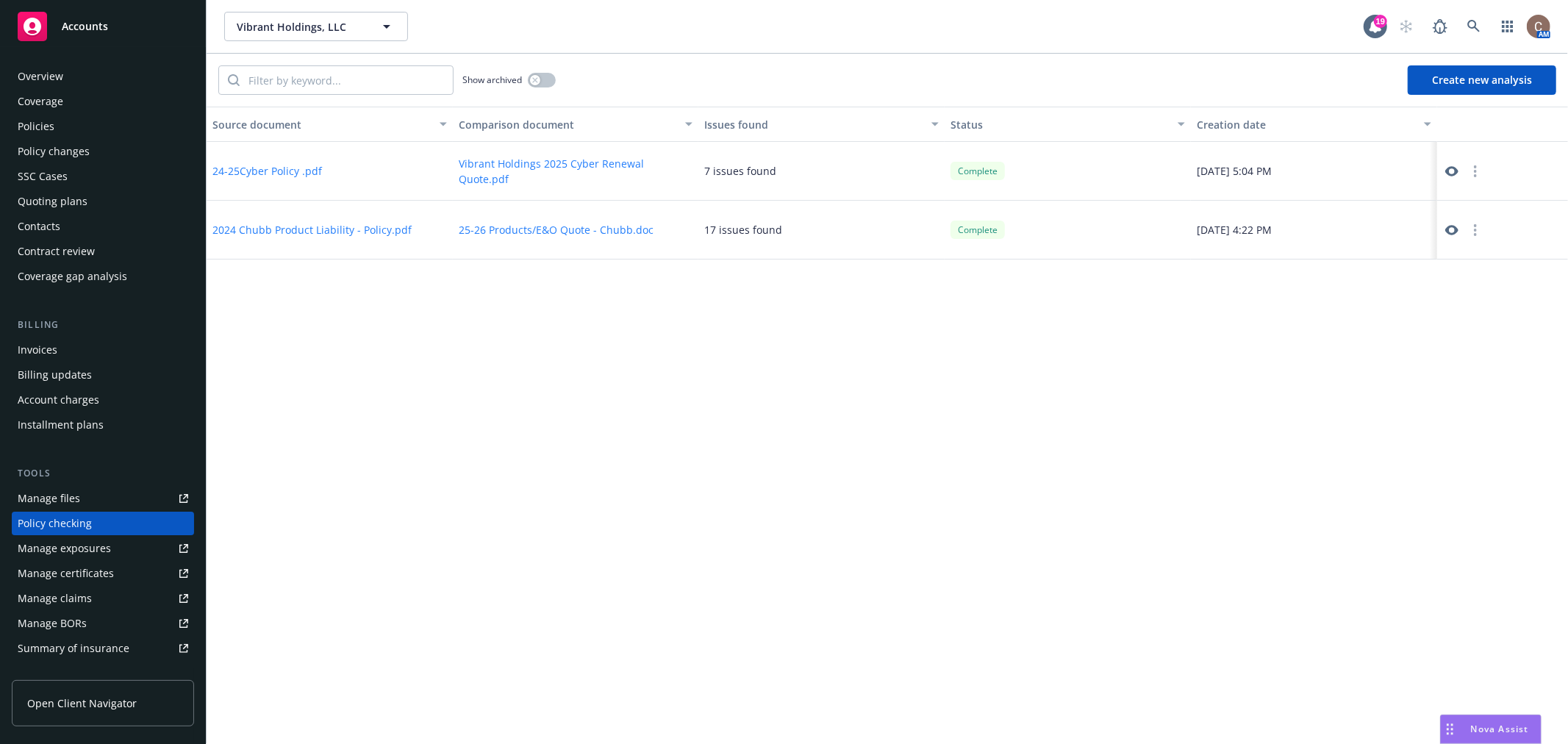
click at [67, 112] on div "Coverage" at bounding box center [103, 102] width 170 height 23
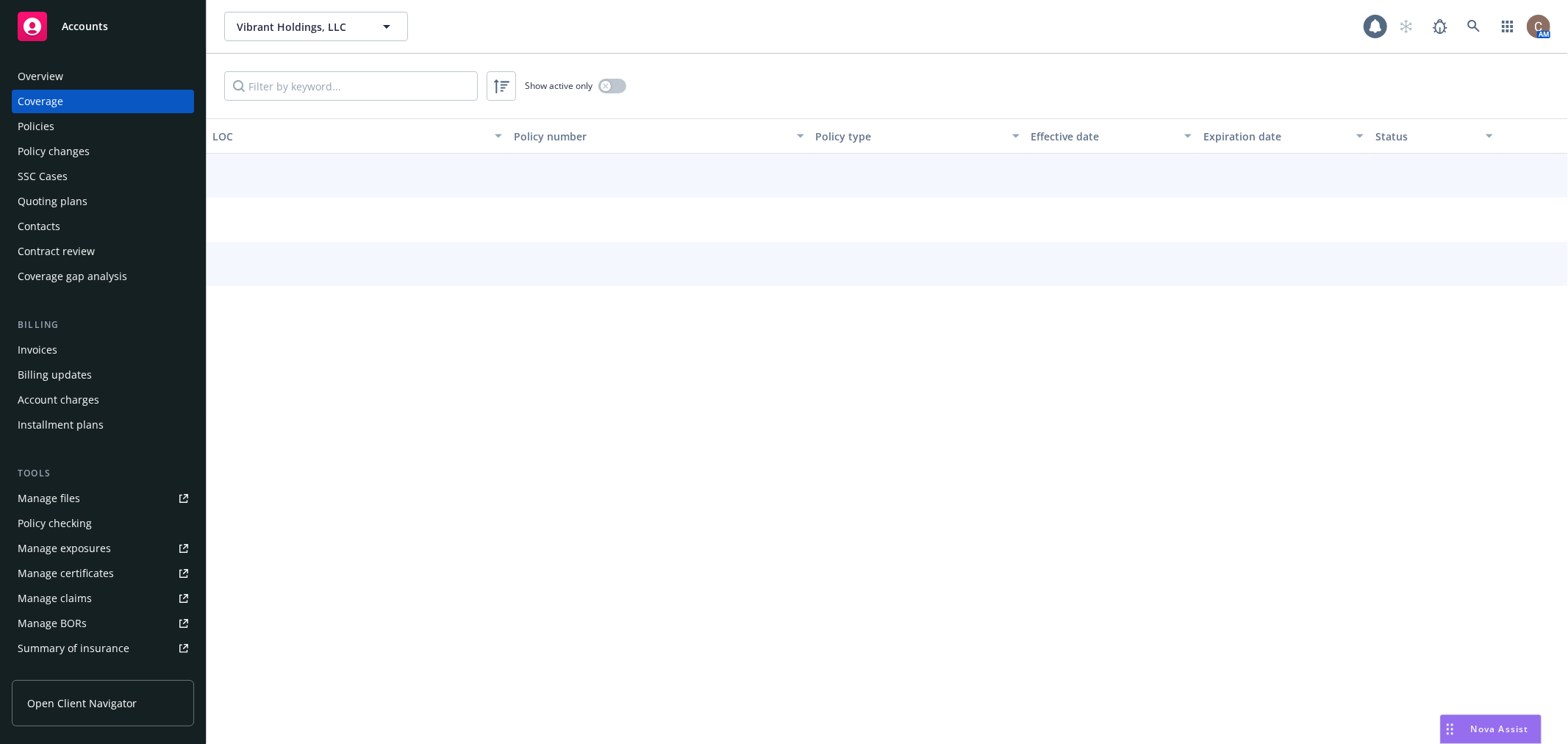
click at [67, 127] on div "Policies" at bounding box center [103, 127] width 170 height 23
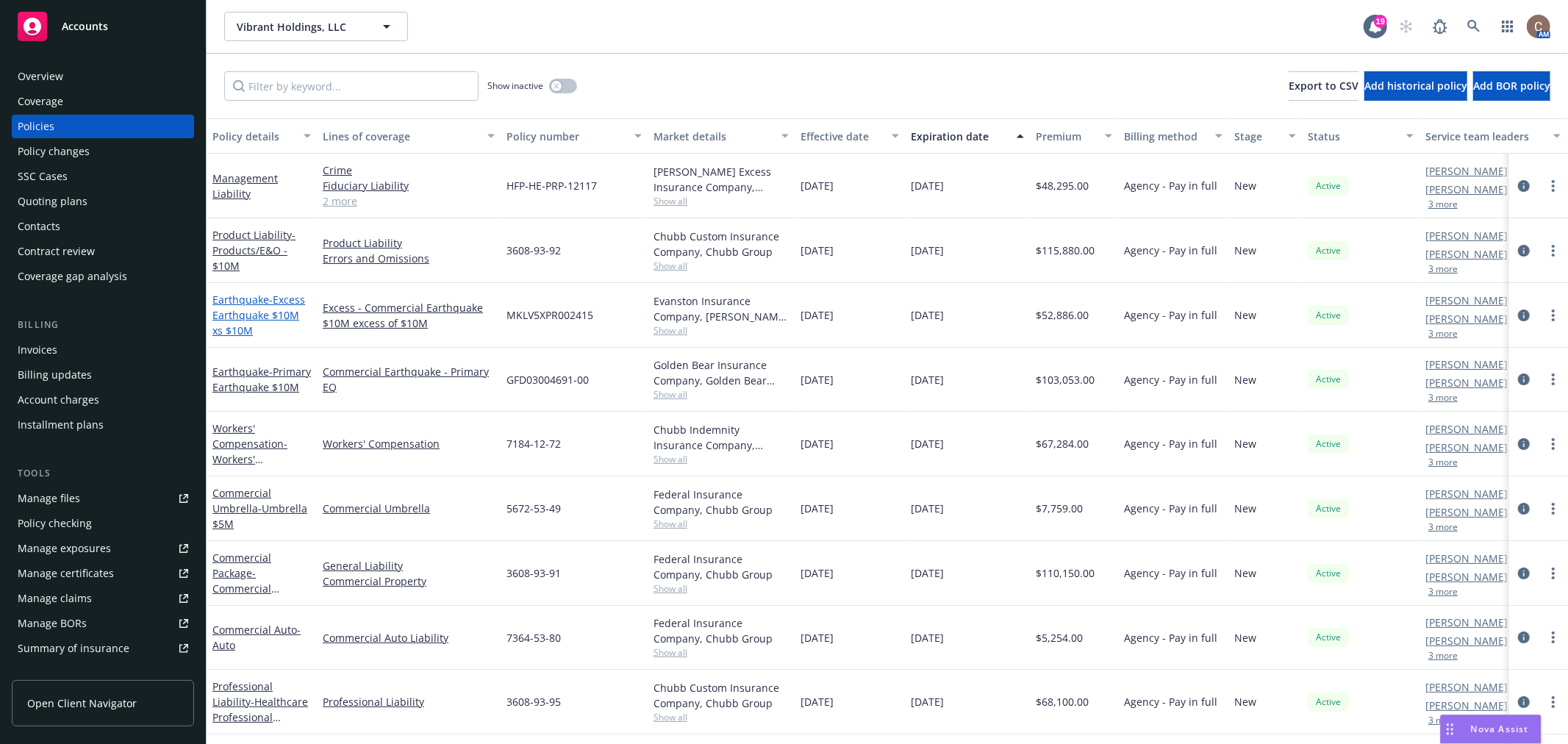
scroll to position [68, 0]
